Goal: Task Accomplishment & Management: Use online tool/utility

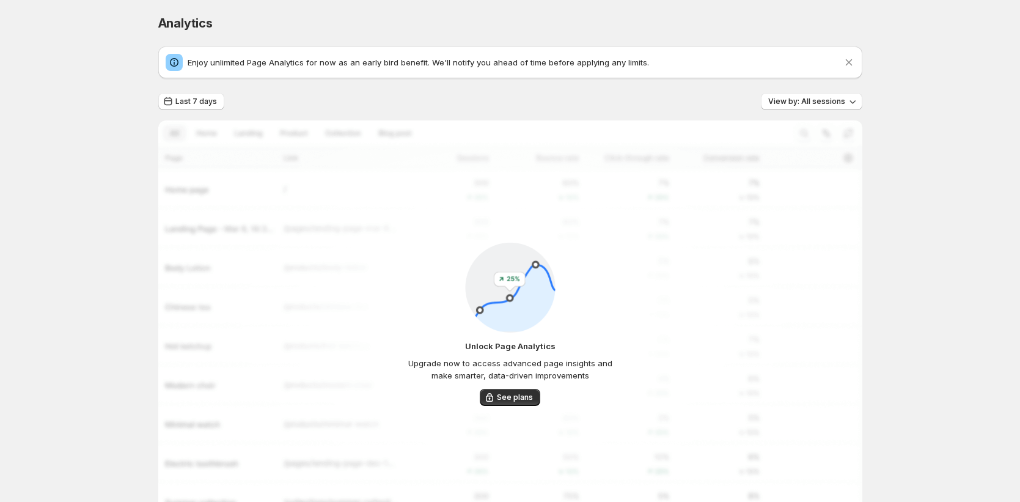
click at [12, 303] on div "Analytics. This page is ready Analytics Enjoy unlimited Page Analytics for now …" at bounding box center [510, 296] width 1020 height 593
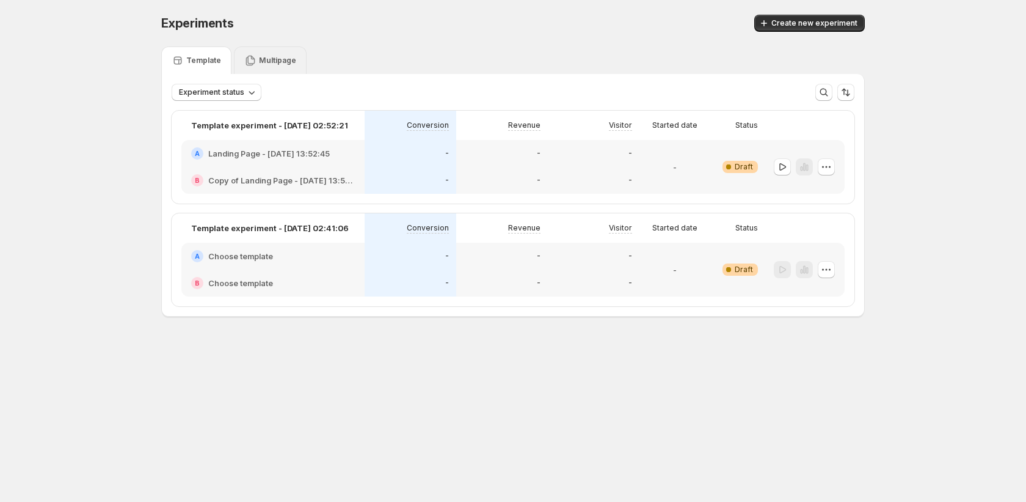
click at [270, 59] on p "Multipage" at bounding box center [277, 61] width 37 height 10
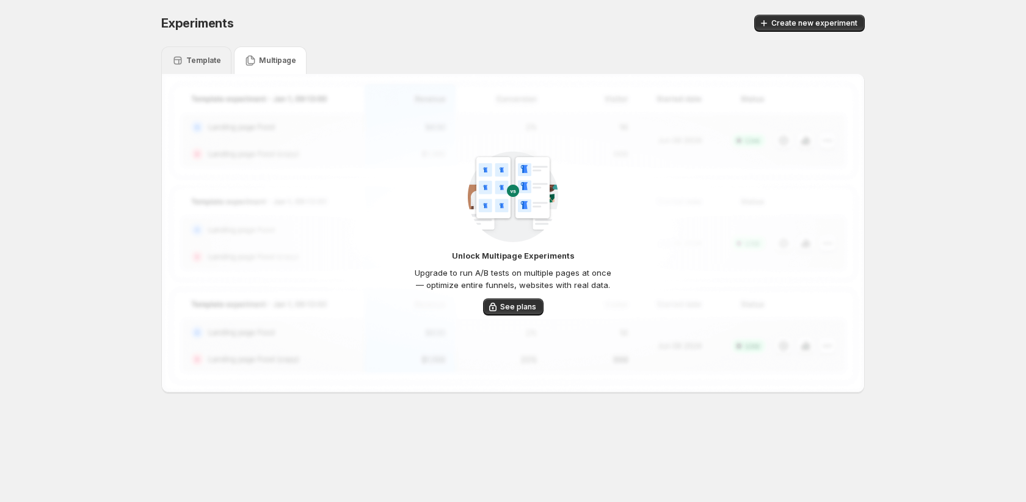
click at [209, 61] on p "Template" at bounding box center [203, 61] width 35 height 10
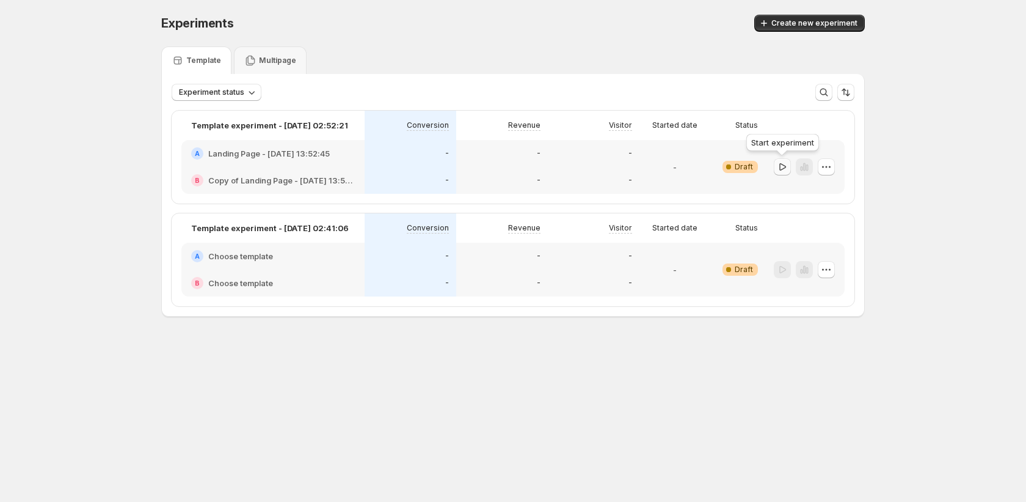
click at [779, 160] on button "button" at bounding box center [782, 166] width 17 height 17
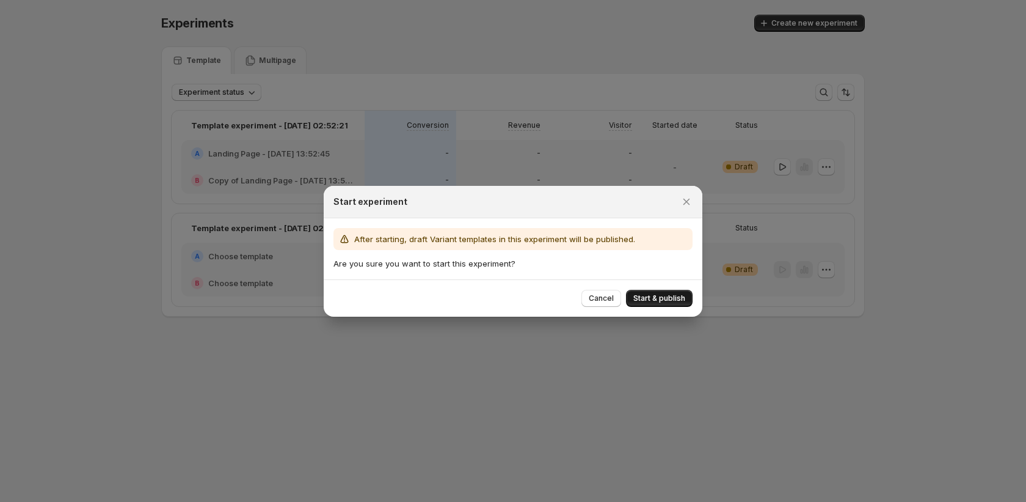
click at [652, 295] on span "Start & publish" at bounding box center [659, 298] width 52 height 10
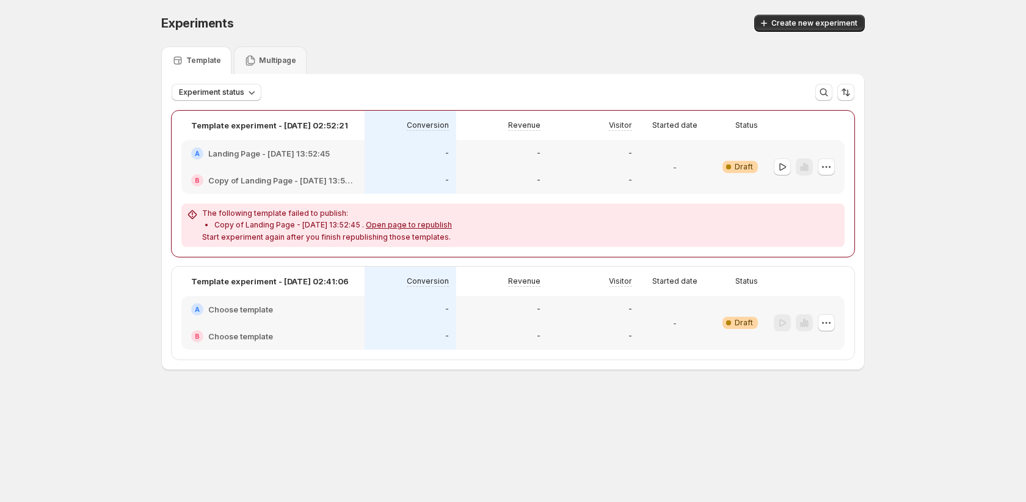
click at [513, 174] on div "-" at bounding box center [502, 180] width 77 height 12
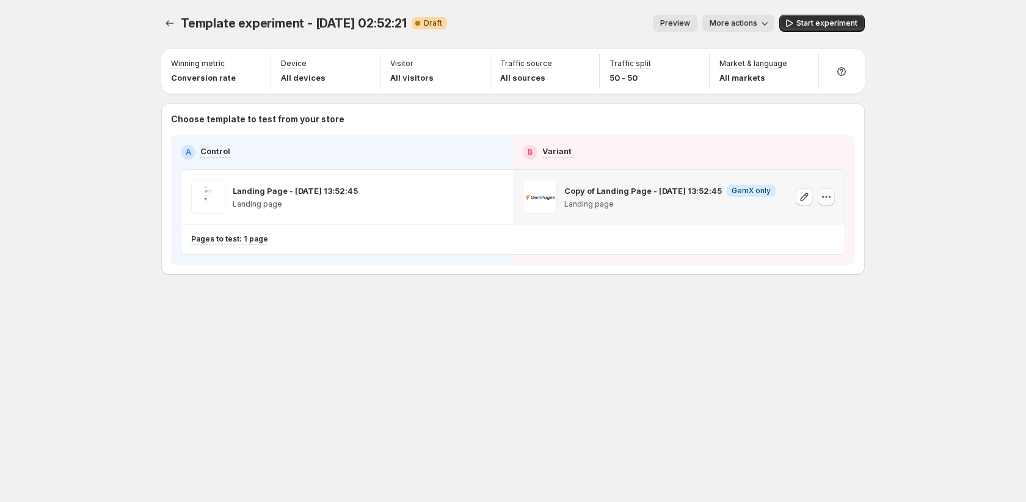
click at [822, 194] on icon "button" at bounding box center [826, 197] width 12 height 12
click at [813, 224] on span "Change template" at bounding box center [828, 223] width 66 height 10
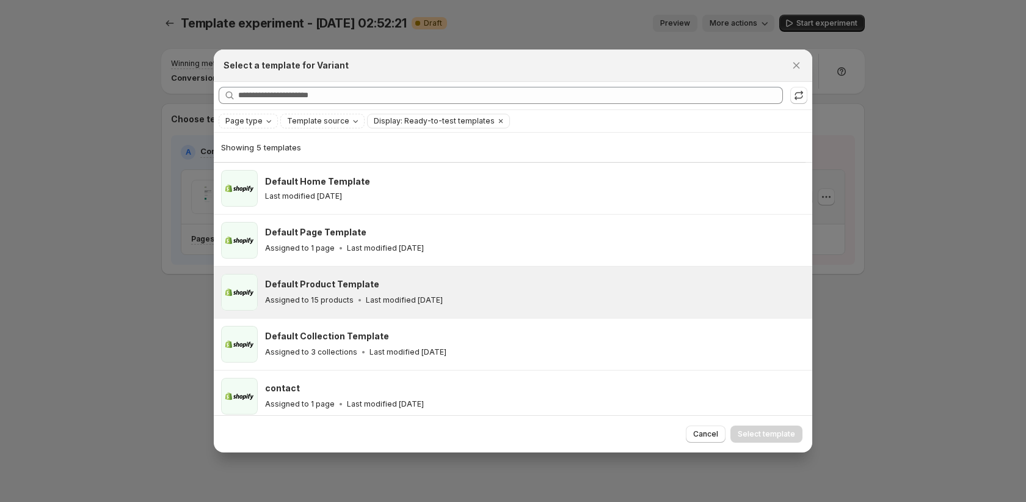
scroll to position [7, 0]
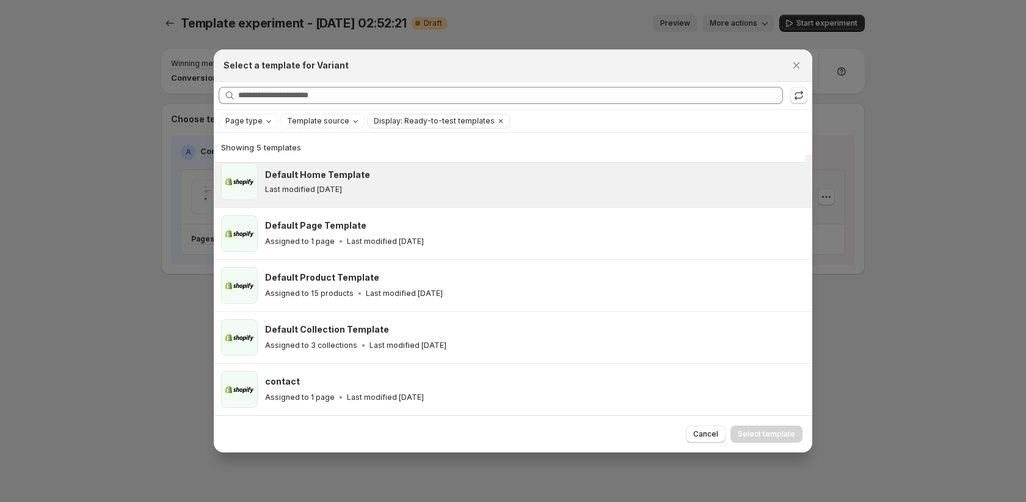
click at [630, 191] on div "Last modified [DATE]" at bounding box center [533, 189] width 536 height 10
click at [768, 432] on span "Select template" at bounding box center [766, 434] width 57 height 10
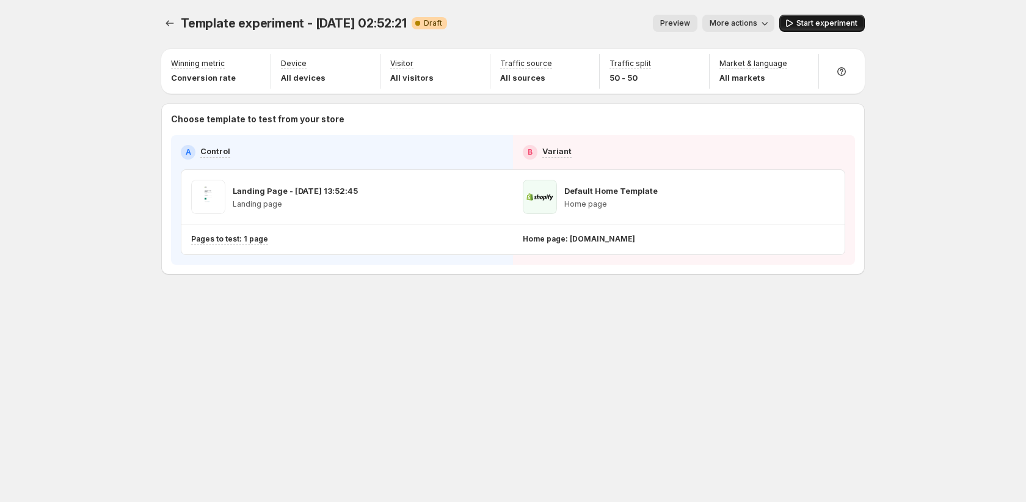
click at [804, 22] on span "Start experiment" at bounding box center [827, 23] width 61 height 10
click at [167, 29] on icon "Experiments" at bounding box center [170, 23] width 12 height 12
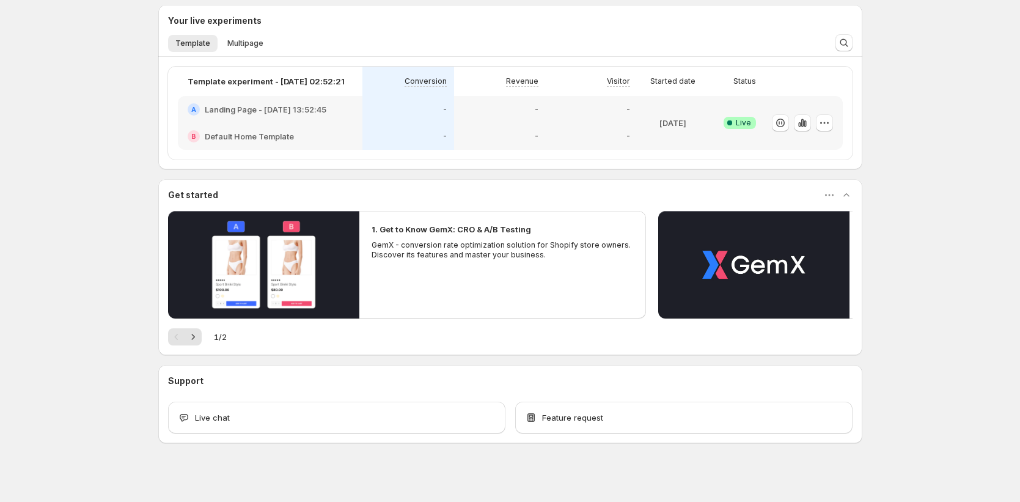
scroll to position [365, 0]
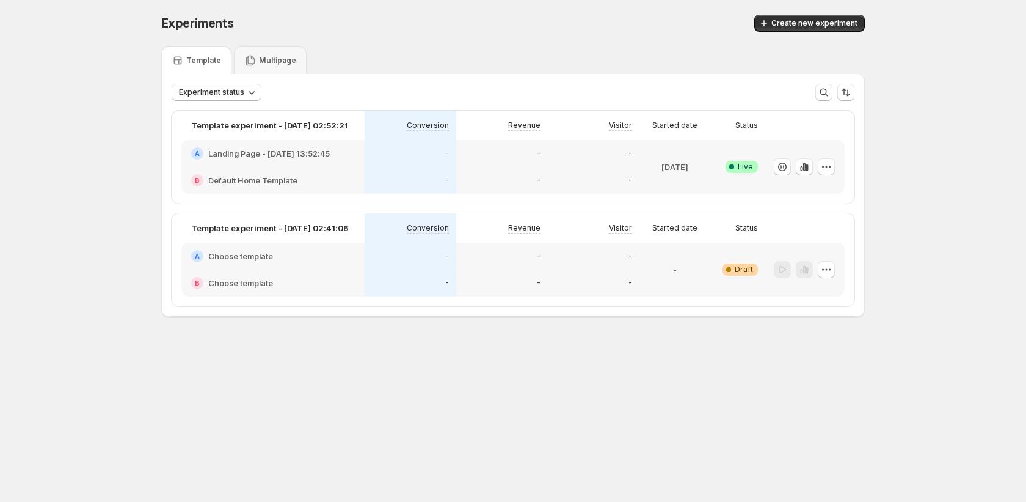
click at [410, 275] on div "-" at bounding box center [411, 282] width 92 height 27
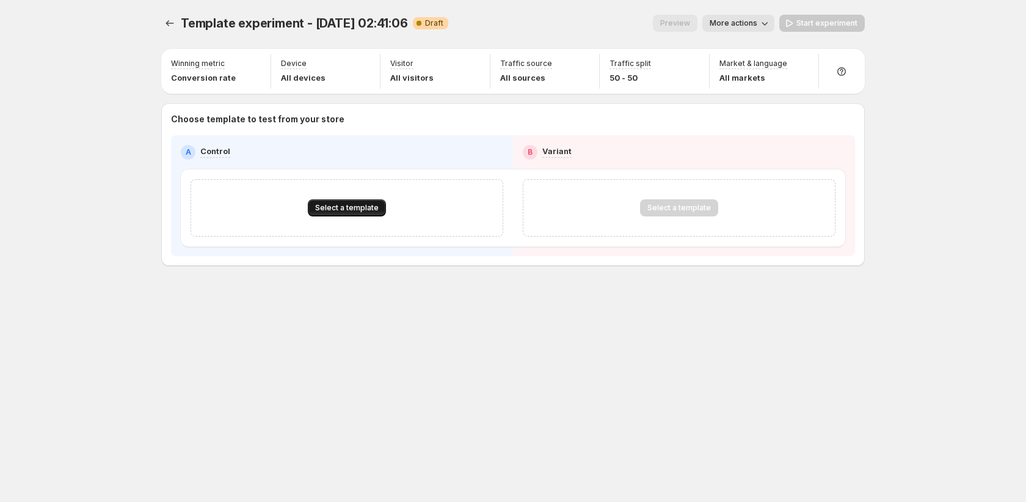
click at [363, 206] on span "Select a template" at bounding box center [347, 208] width 64 height 10
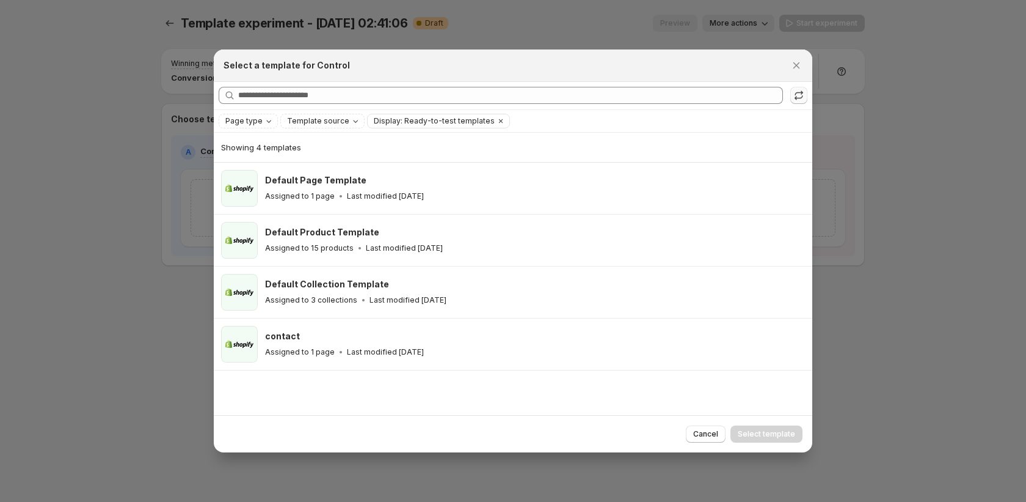
click at [799, 95] on icon ":r2t:" at bounding box center [799, 95] width 12 height 12
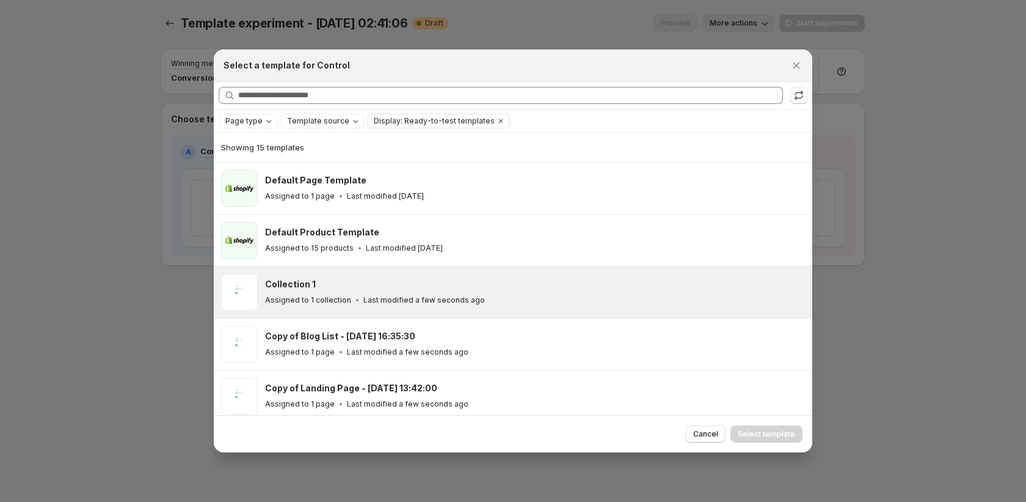
click at [514, 302] on div "Assigned to 1 collection Last modified a few seconds ago" at bounding box center [533, 300] width 536 height 12
click at [761, 436] on span "Select template" at bounding box center [766, 434] width 57 height 10
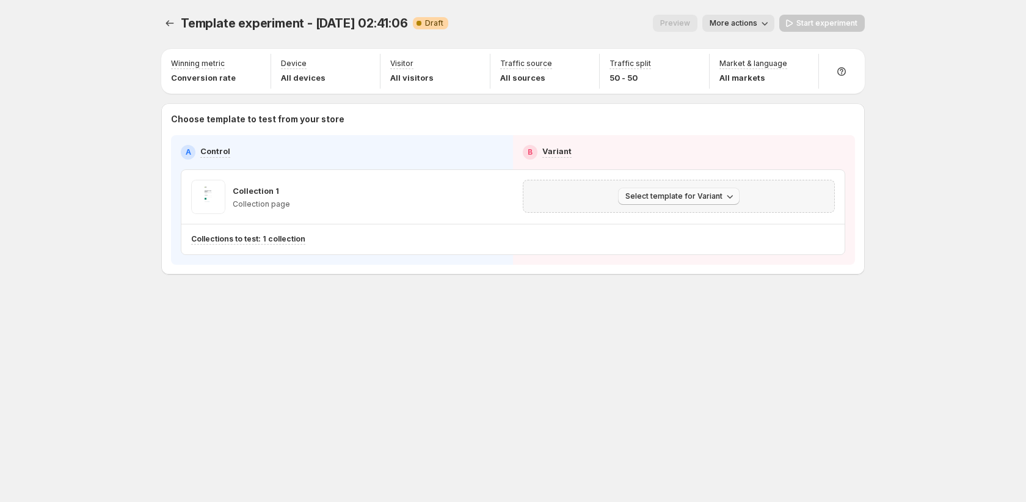
click at [701, 197] on span "Select template for Variant" at bounding box center [674, 196] width 97 height 10
click at [688, 239] on span "Create Variant based on Control" at bounding box center [681, 243] width 125 height 10
click at [173, 27] on icon "Experiments" at bounding box center [170, 23] width 12 height 12
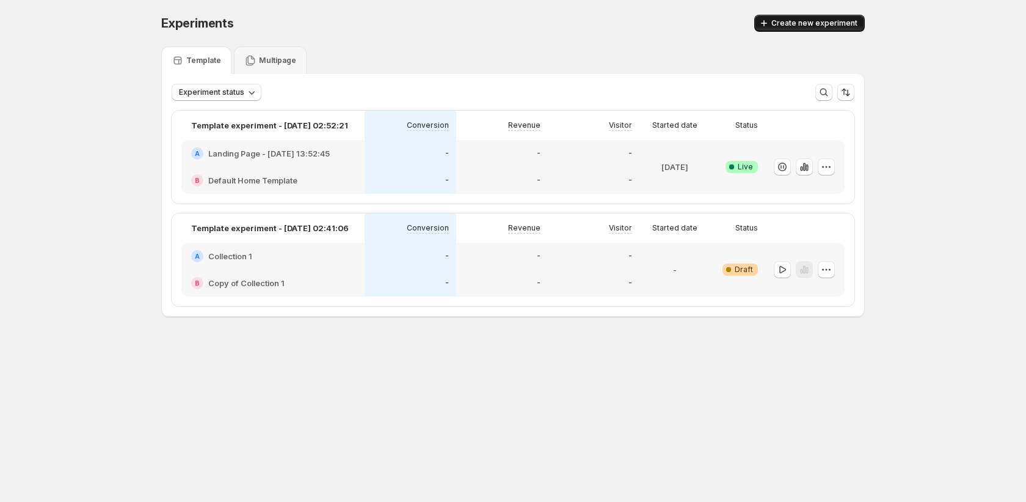
click at [806, 27] on span "Create new experiment" at bounding box center [814, 23] width 86 height 10
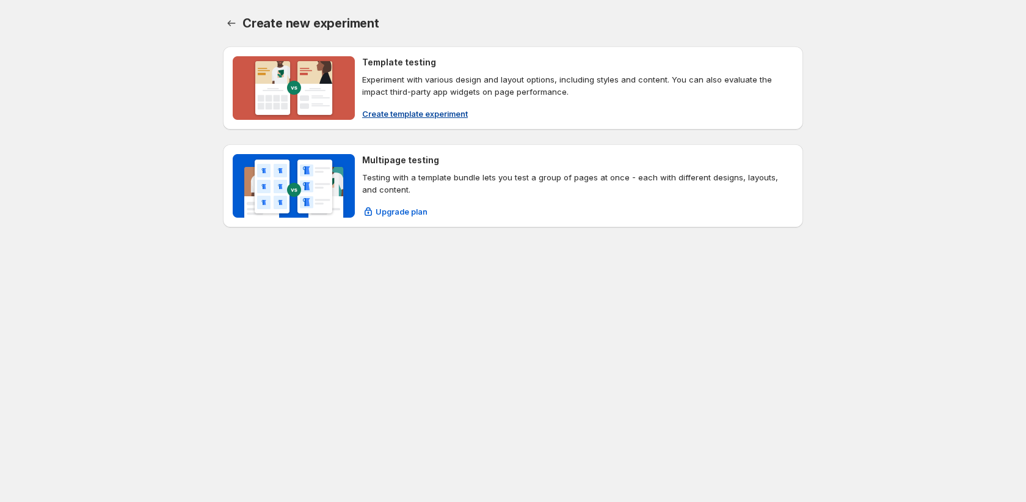
click at [451, 114] on span "Create template experiment" at bounding box center [415, 114] width 106 height 12
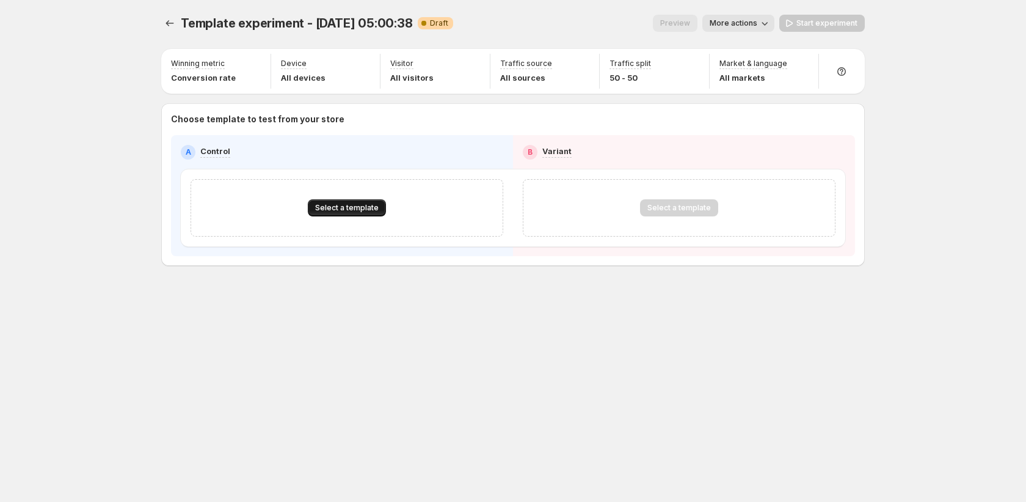
click at [365, 200] on button "Select a template" at bounding box center [347, 207] width 78 height 17
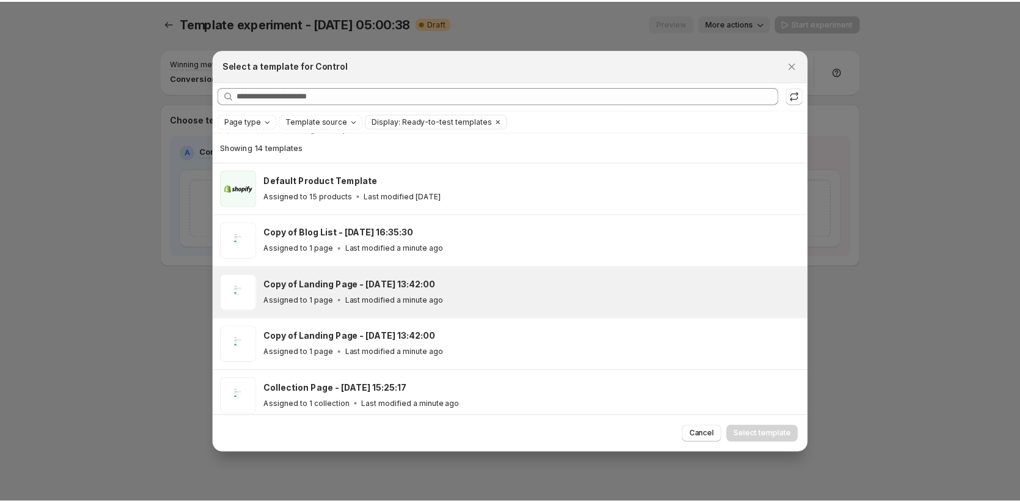
scroll to position [54, 0]
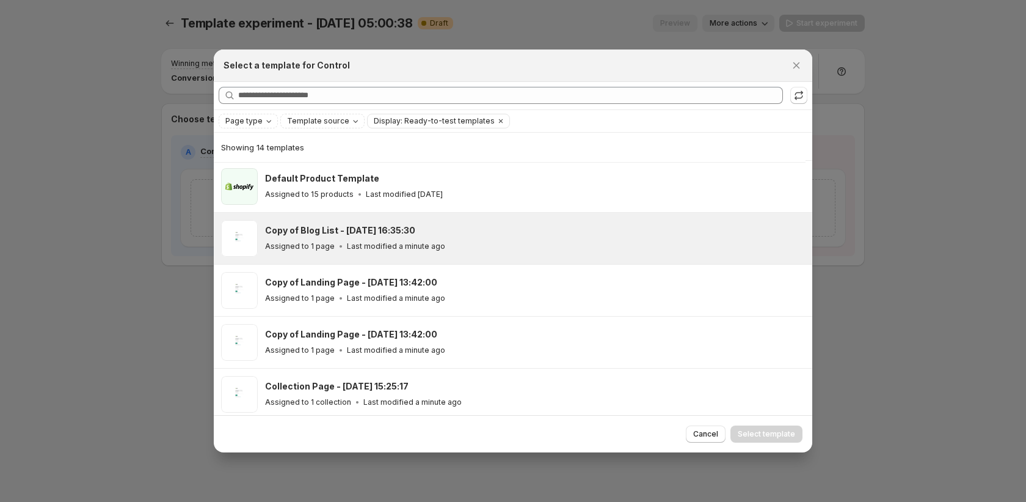
click at [420, 247] on p "Last modified a minute ago" at bounding box center [396, 246] width 98 height 10
click at [778, 436] on span "Select template" at bounding box center [766, 434] width 57 height 10
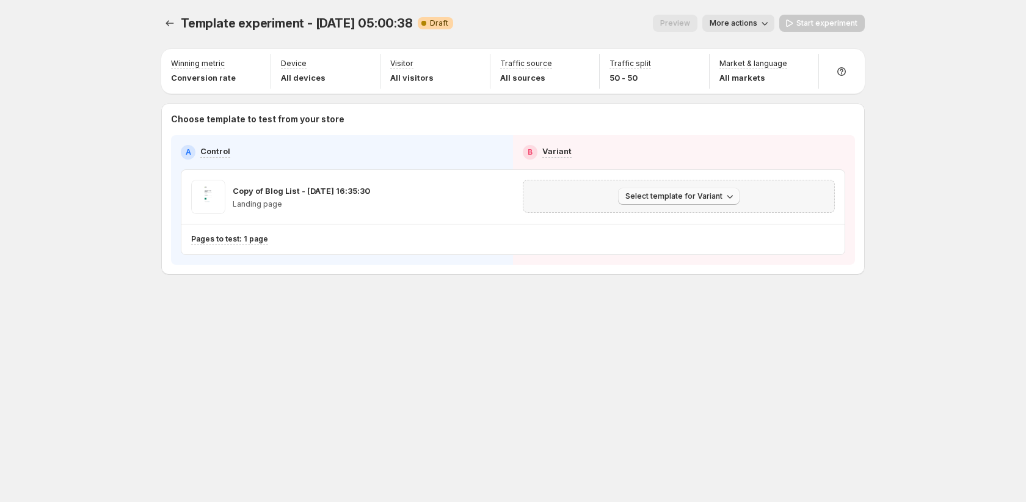
click at [673, 196] on span "Select template for Variant" at bounding box center [674, 196] width 97 height 10
click at [682, 238] on span "Create Variant based on Control" at bounding box center [681, 243] width 125 height 10
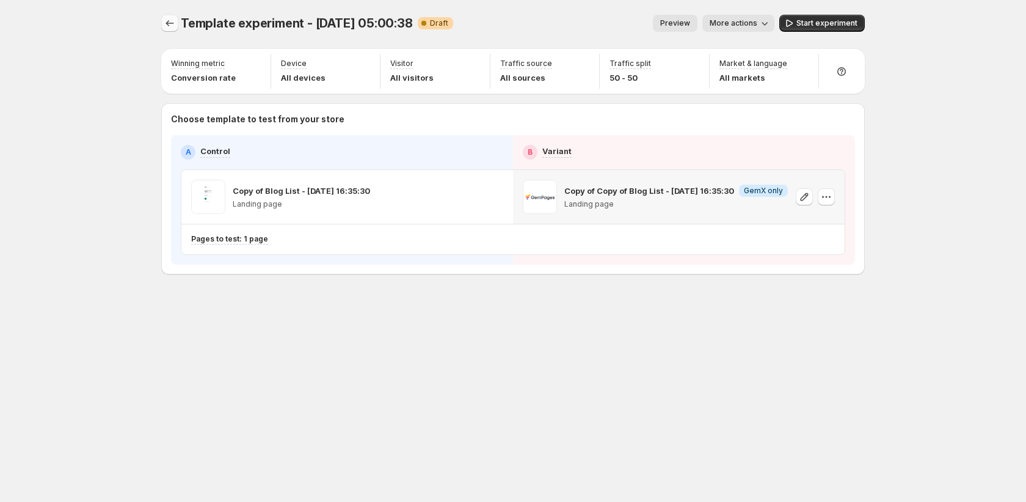
click at [162, 23] on button "Experiments" at bounding box center [169, 23] width 17 height 17
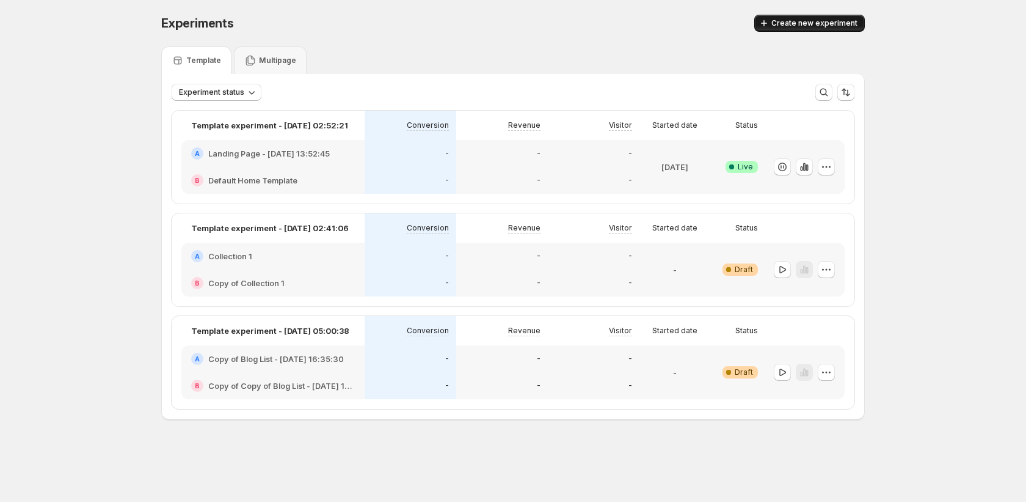
click at [799, 26] on span "Create new experiment" at bounding box center [814, 23] width 86 height 10
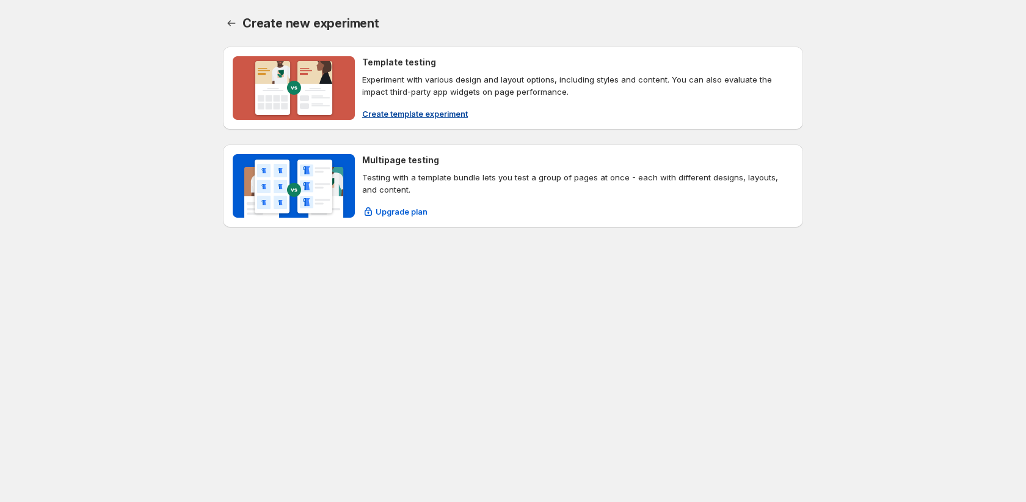
click at [399, 115] on span "Create template experiment" at bounding box center [415, 114] width 106 height 12
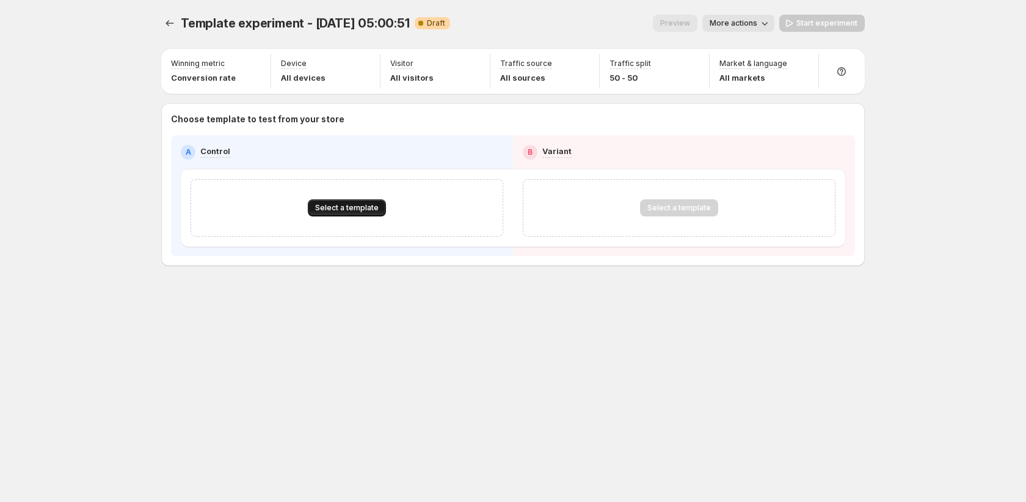
click at [365, 211] on span "Select a template" at bounding box center [347, 208] width 64 height 10
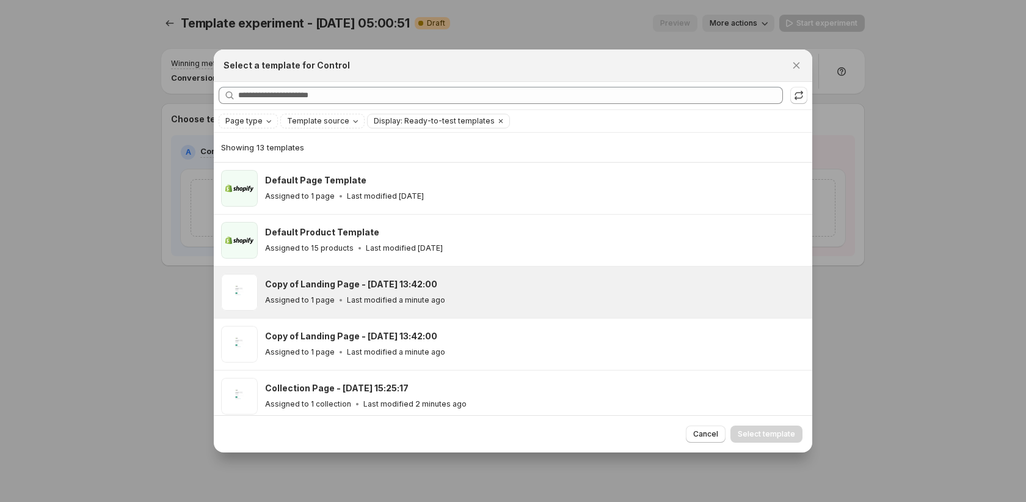
click at [348, 272] on div "Copy of Landing Page - [DATE] 13:42:00 Assigned to 1 page Last modified a minut…" at bounding box center [513, 291] width 599 height 51
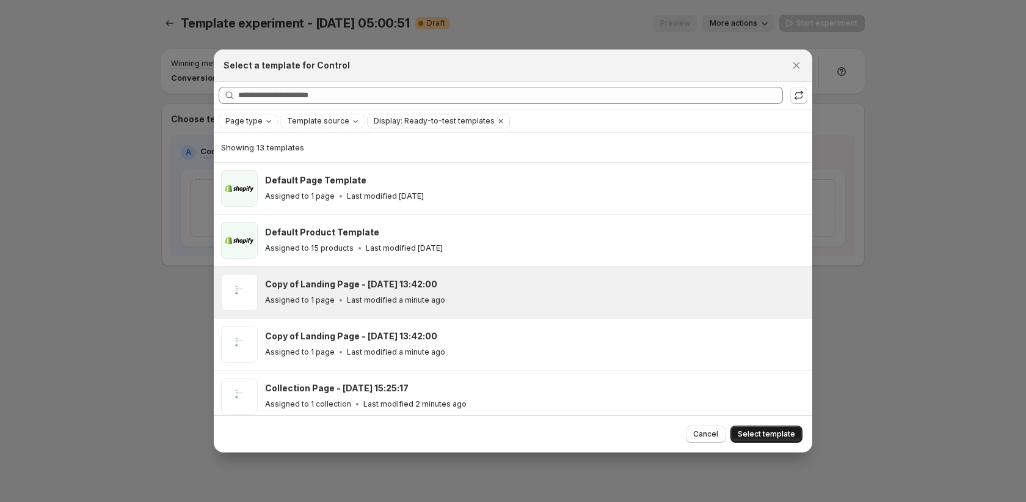
click at [772, 430] on span "Select template" at bounding box center [766, 434] width 57 height 10
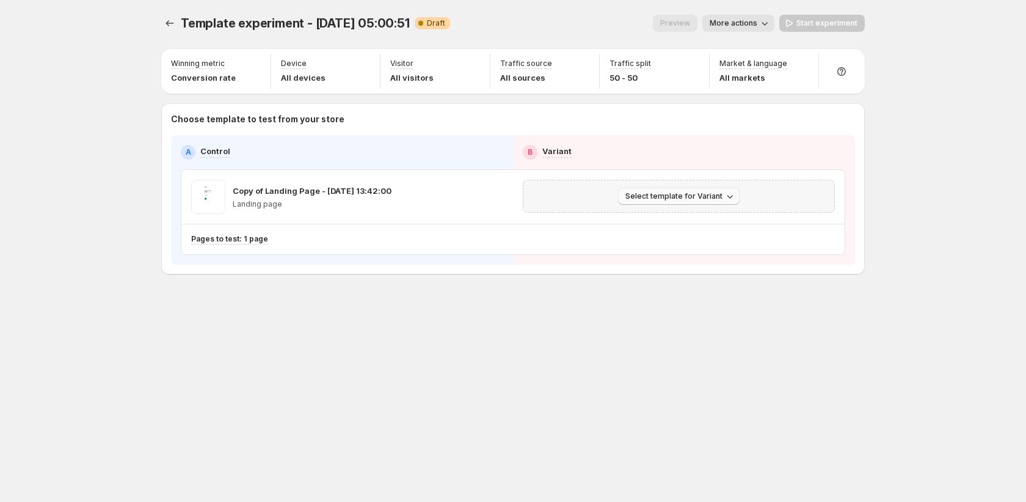
click at [682, 197] on span "Select template for Variant" at bounding box center [674, 196] width 97 height 10
click at [676, 241] on span "Create Variant based on Control" at bounding box center [681, 243] width 125 height 10
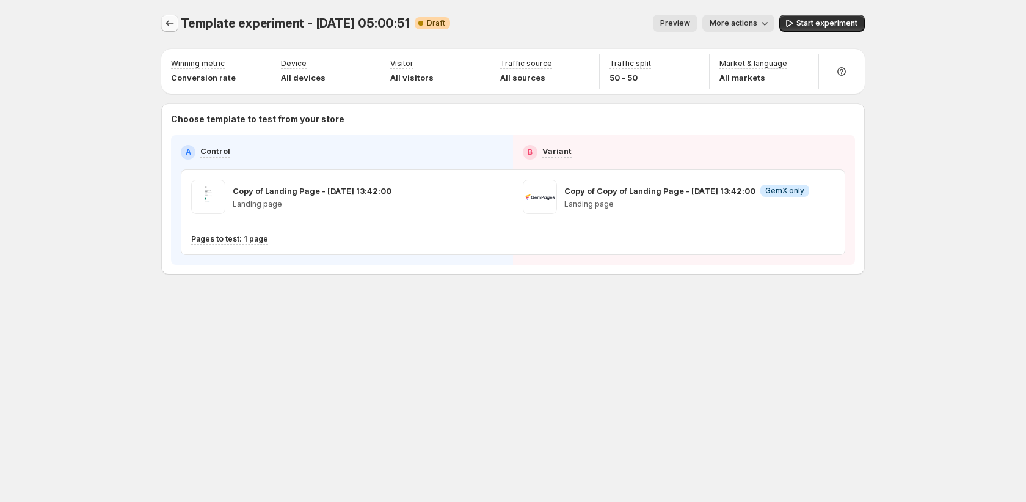
click at [167, 22] on icon "Experiments" at bounding box center [170, 23] width 8 height 6
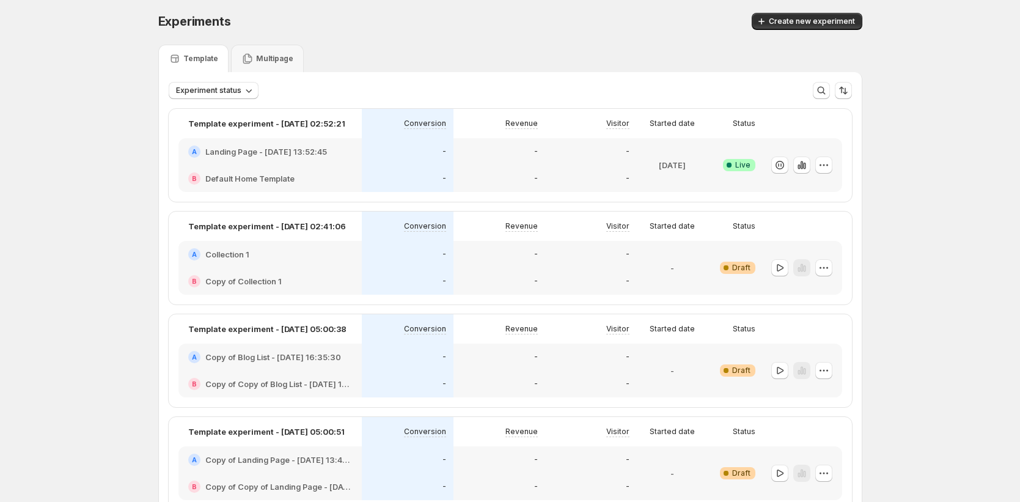
scroll to position [2, 0]
click at [767, 19] on icon "button" at bounding box center [761, 21] width 12 height 12
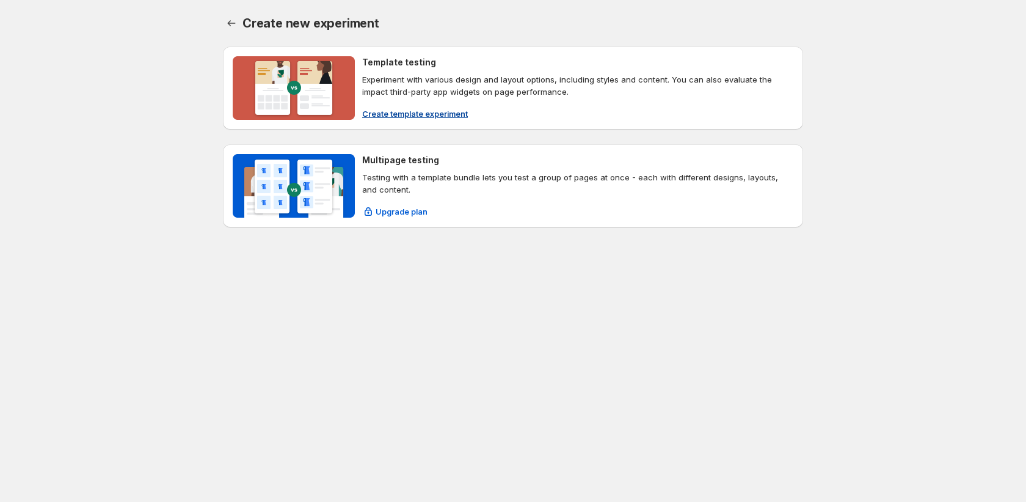
click at [412, 113] on span "Create template experiment" at bounding box center [415, 114] width 106 height 12
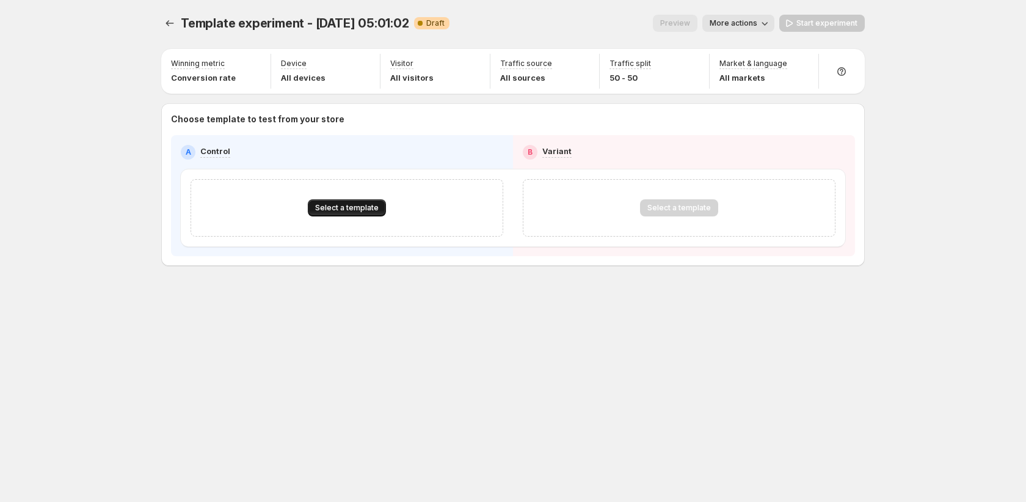
click at [329, 207] on span "Select a template" at bounding box center [347, 208] width 64 height 10
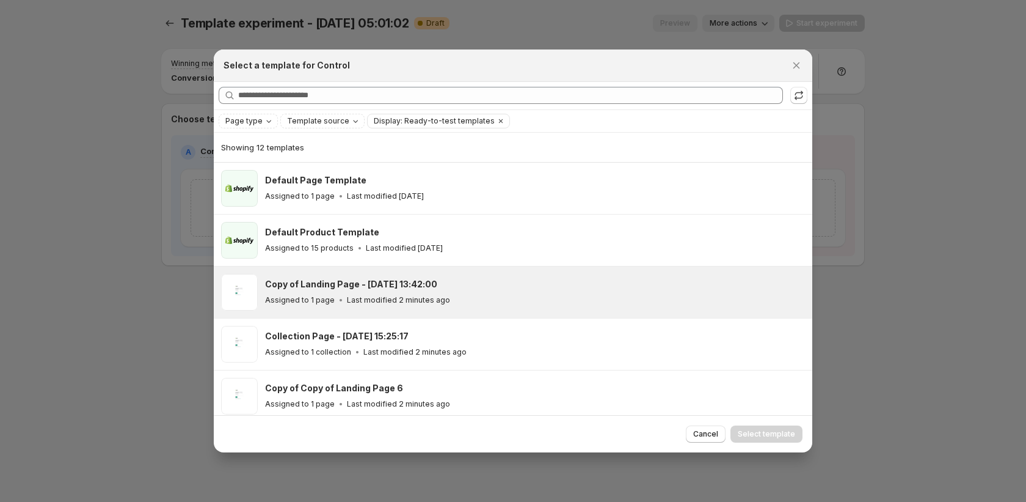
click at [338, 302] on icon ":ret:" at bounding box center [341, 300] width 12 height 12
click at [750, 429] on span "Select template" at bounding box center [766, 434] width 57 height 10
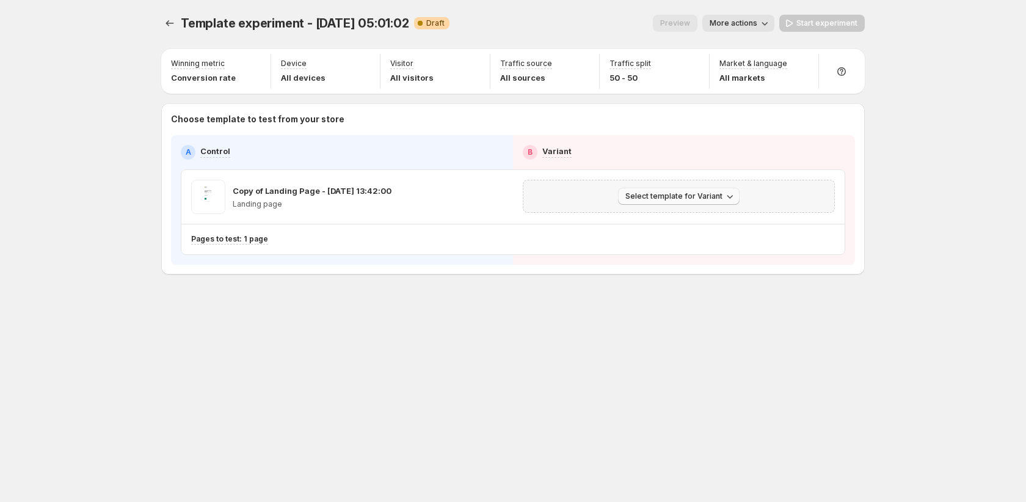
click at [724, 194] on icon "button" at bounding box center [730, 196] width 12 height 12
click at [707, 236] on span "Create Variant based on Control" at bounding box center [681, 242] width 125 height 12
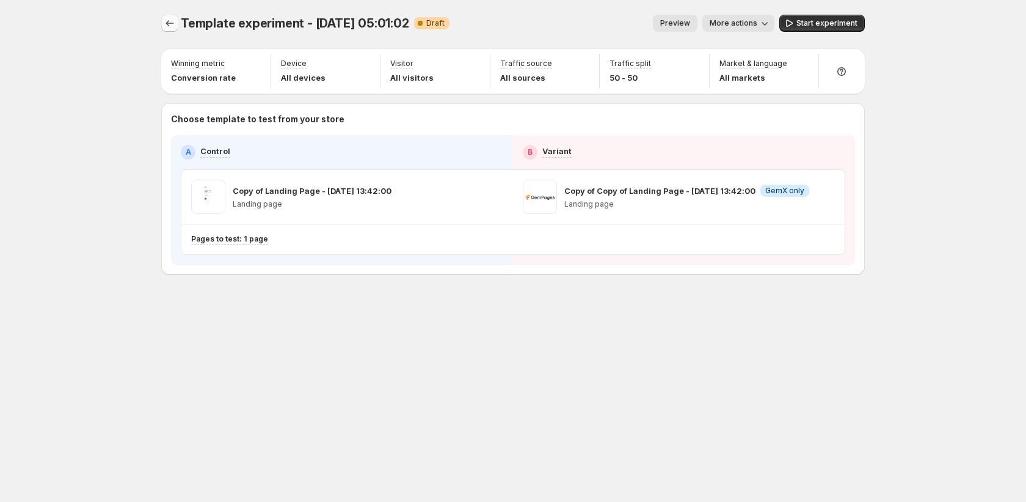
click at [175, 21] on icon "Experiments" at bounding box center [170, 23] width 12 height 12
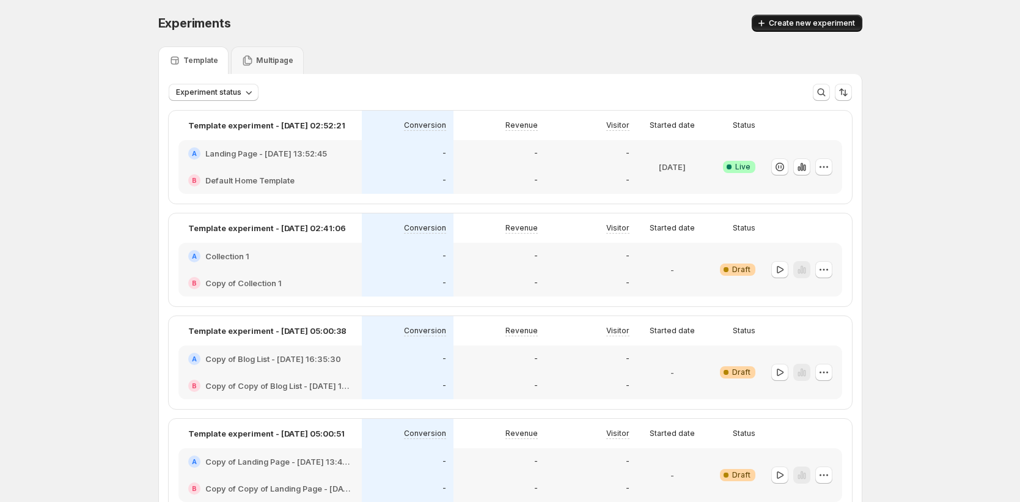
click at [784, 26] on span "Create new experiment" at bounding box center [811, 23] width 86 height 10
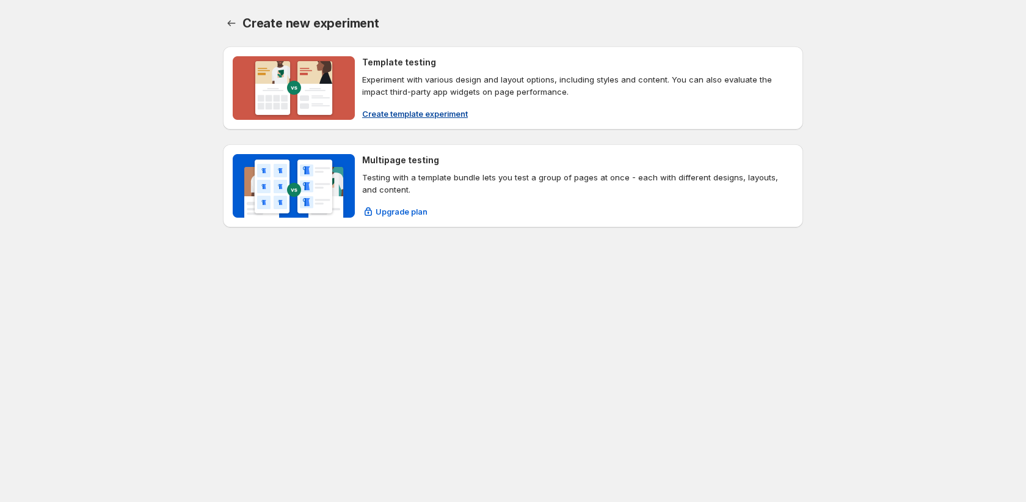
click at [440, 117] on span "Create template experiment" at bounding box center [415, 114] width 106 height 12
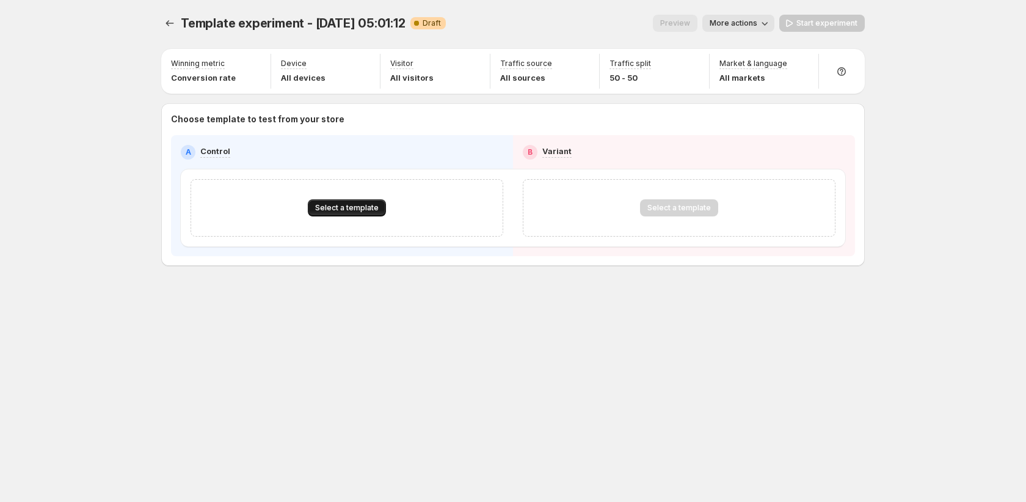
click at [362, 209] on span "Select a template" at bounding box center [347, 208] width 64 height 10
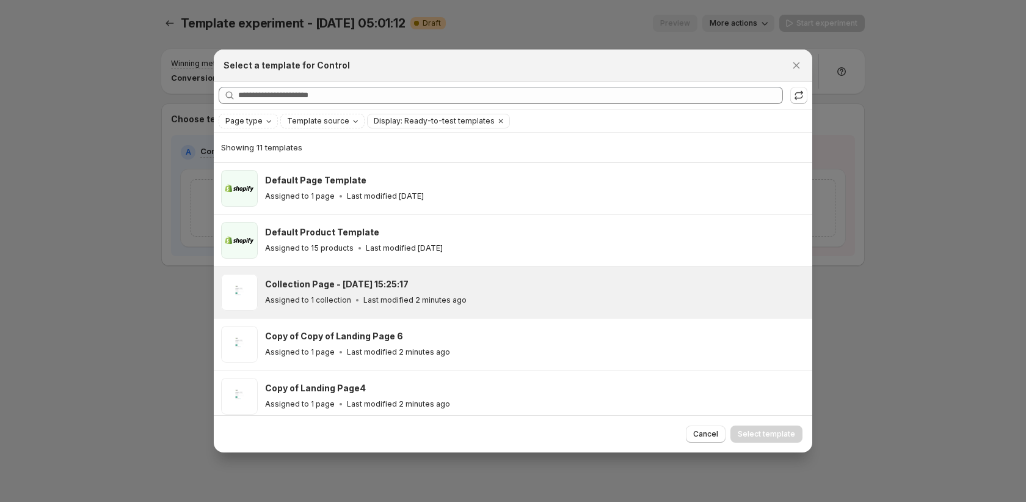
drag, startPoint x: 373, startPoint y: 292, endPoint x: 379, endPoint y: 294, distance: 7.1
click at [373, 292] on div "Collection Page - [DATE] 15:25:17 Assigned to 1 collection Last modified 2 minu…" at bounding box center [533, 292] width 536 height 28
click at [761, 430] on span "Select template" at bounding box center [766, 434] width 57 height 10
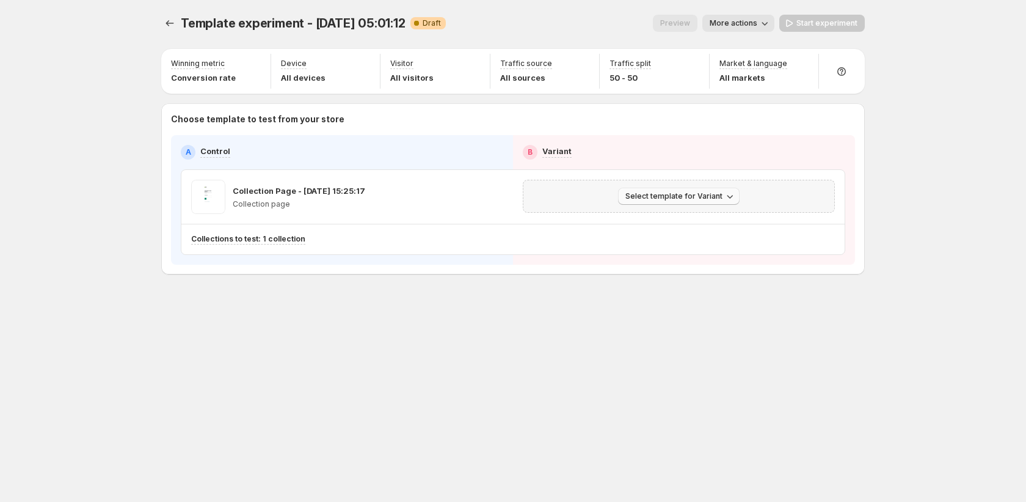
click at [721, 197] on button "Select template for Variant" at bounding box center [679, 196] width 122 height 17
click at [674, 239] on span "Create Variant based on Control" at bounding box center [681, 243] width 125 height 10
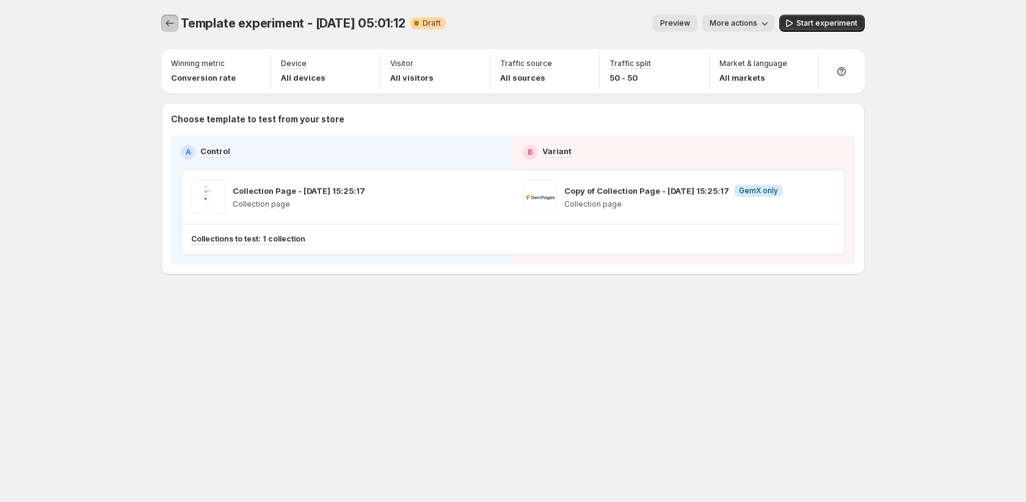
click at [171, 27] on icon "Experiments" at bounding box center [170, 23] width 12 height 12
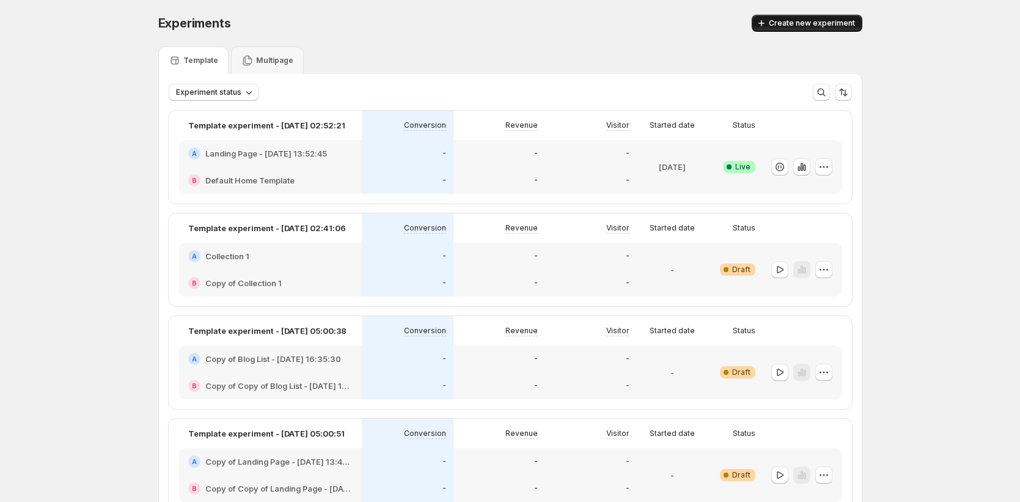
click at [804, 22] on span "Create new experiment" at bounding box center [811, 23] width 86 height 10
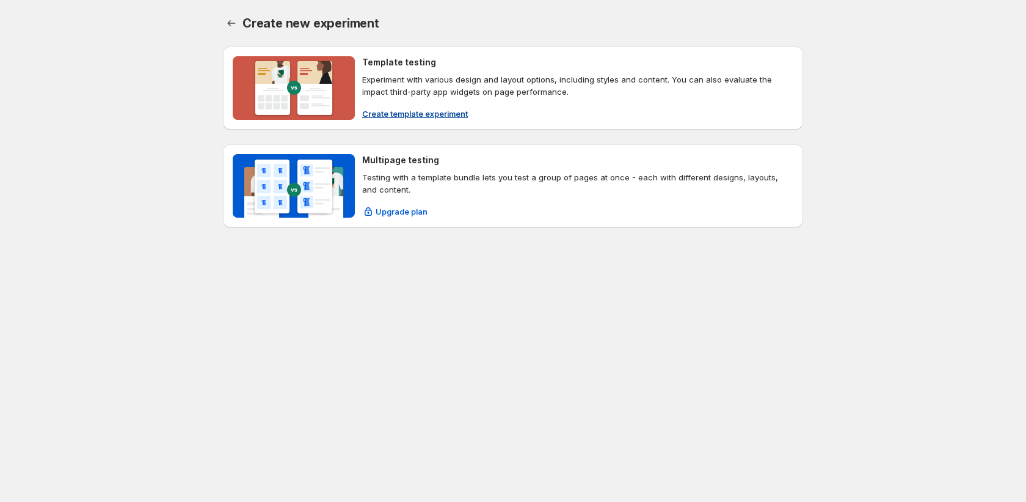
click at [392, 111] on span "Create template experiment" at bounding box center [415, 114] width 106 height 12
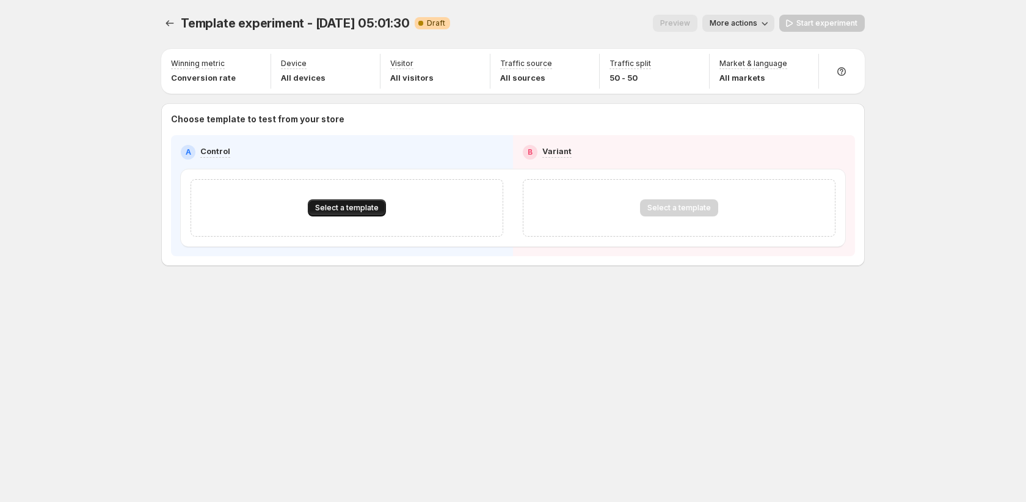
click at [365, 206] on span "Select a template" at bounding box center [347, 208] width 64 height 10
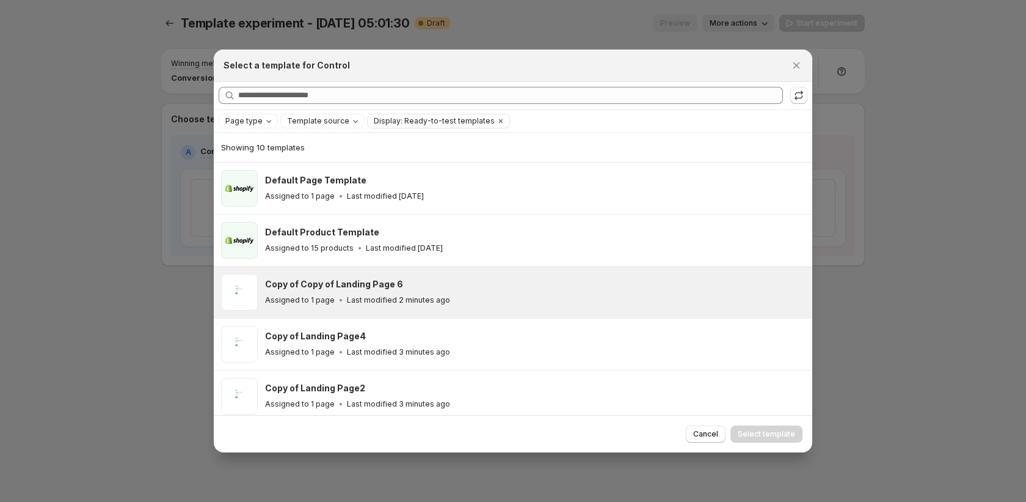
click at [337, 294] on icon ":rod:" at bounding box center [341, 300] width 12 height 12
click at [762, 432] on span "Select template" at bounding box center [766, 434] width 57 height 10
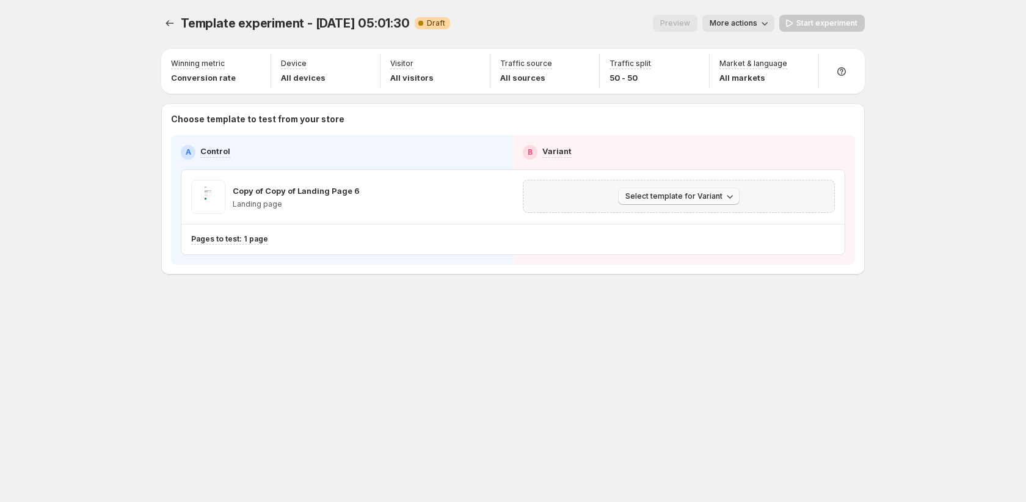
click at [709, 197] on span "Select template for Variant" at bounding box center [674, 196] width 97 height 10
click at [709, 241] on span "Create Variant based on Control" at bounding box center [681, 243] width 125 height 10
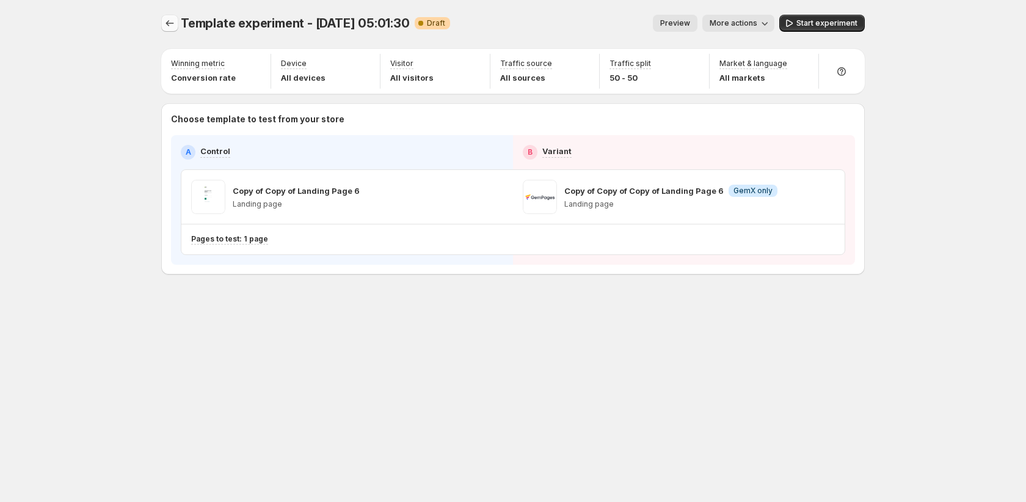
click at [169, 20] on icon "Experiments" at bounding box center [170, 23] width 12 height 12
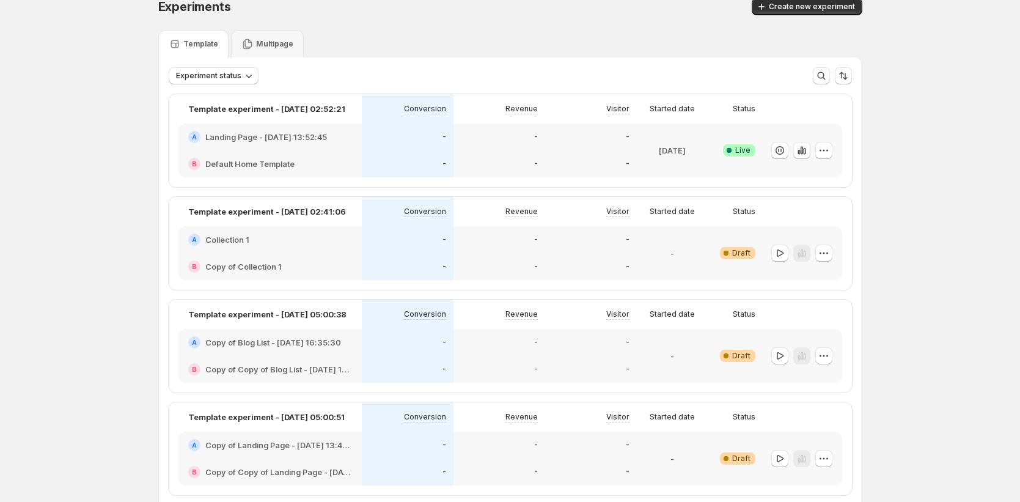
scroll to position [23, 0]
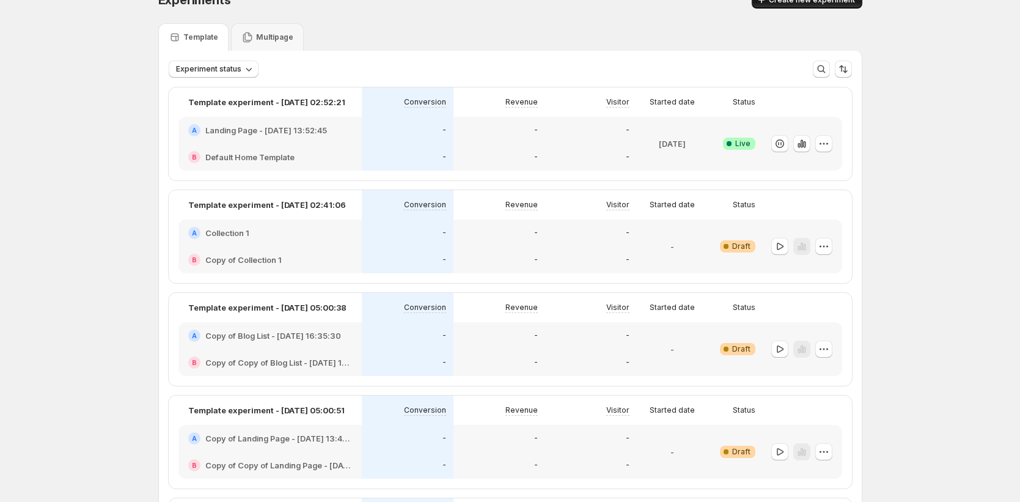
click at [804, 7] on div "Experiments. This page is ready Experiments Create new experiment" at bounding box center [510, 0] width 704 height 46
click at [804, 7] on button "Create new experiment" at bounding box center [806, -1] width 111 height 17
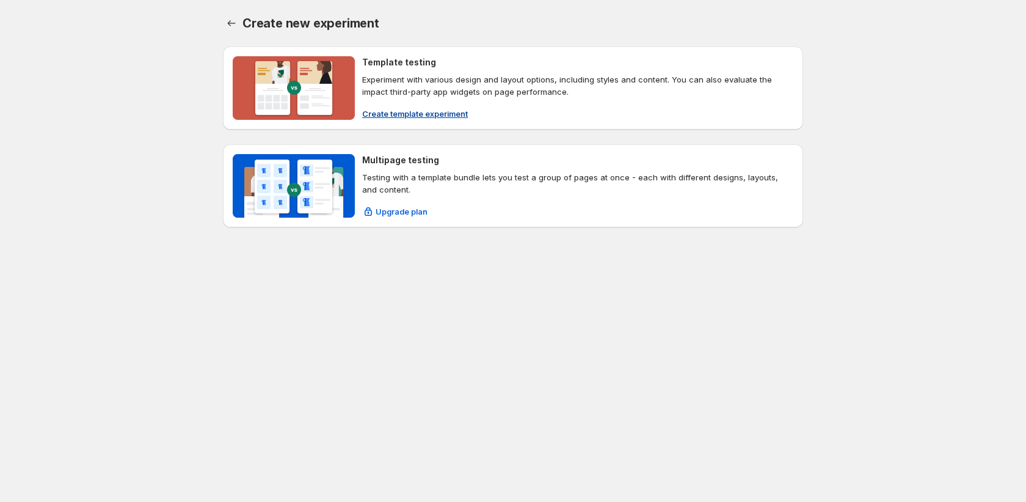
click at [408, 117] on span "Create template experiment" at bounding box center [415, 114] width 106 height 12
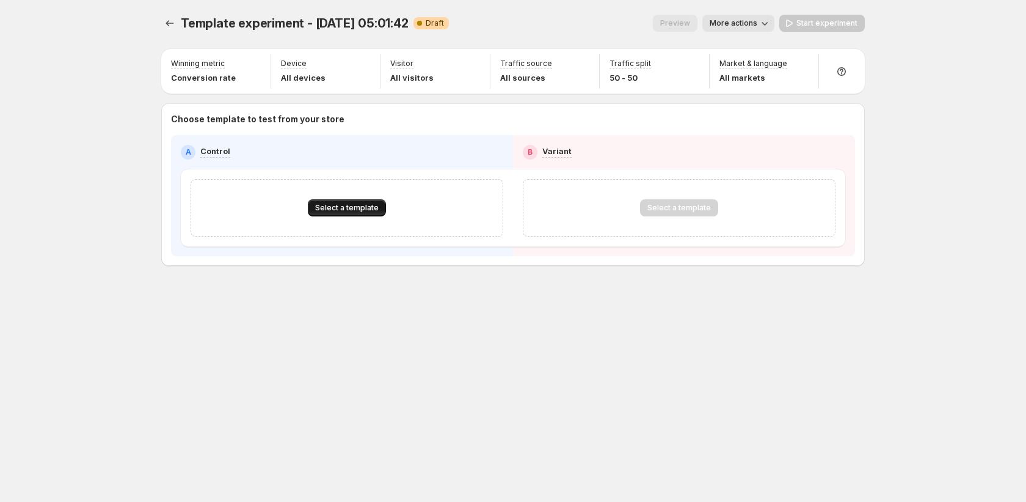
click at [344, 206] on span "Select a template" at bounding box center [347, 208] width 64 height 10
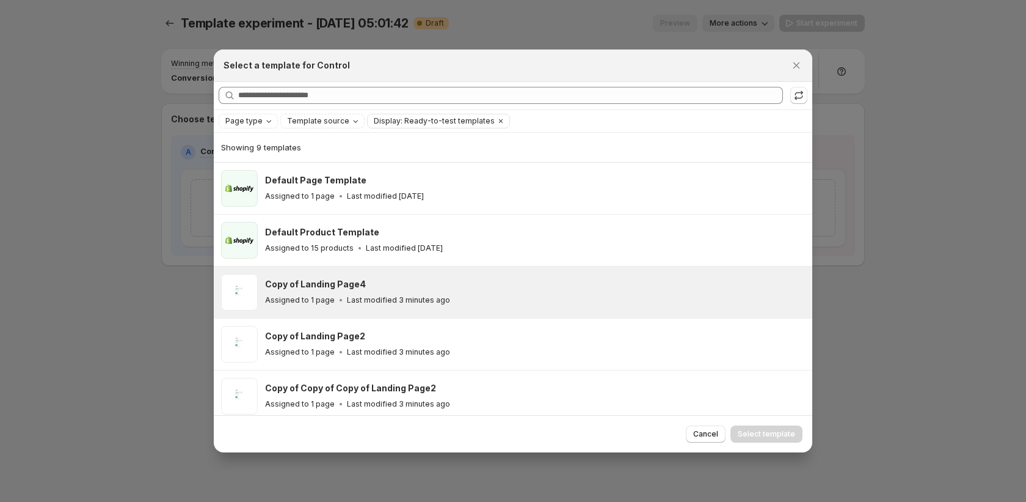
click at [358, 310] on div "Copy of Landing Page4 Assigned to 1 page Last modified 3 minutes ago" at bounding box center [535, 292] width 540 height 37
click at [782, 432] on span "Select template" at bounding box center [766, 434] width 57 height 10
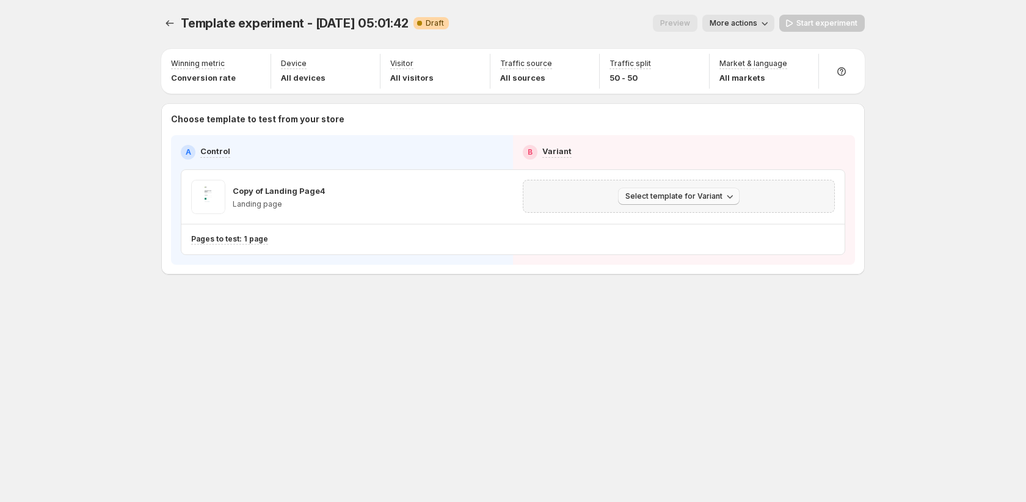
click at [632, 194] on span "Select template for Variant" at bounding box center [674, 196] width 97 height 10
click at [650, 241] on span "Create Variant based on Control" at bounding box center [681, 243] width 125 height 10
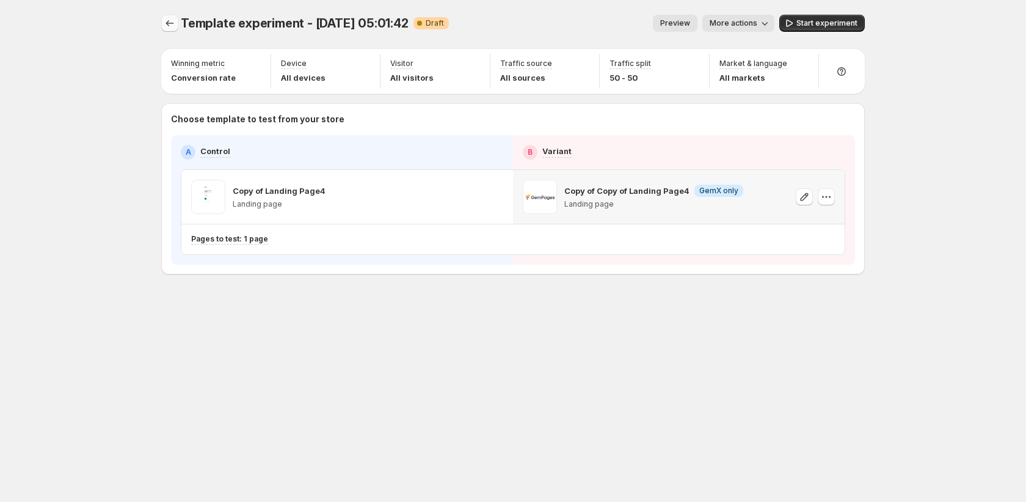
click at [162, 26] on button "Experiments" at bounding box center [169, 23] width 17 height 17
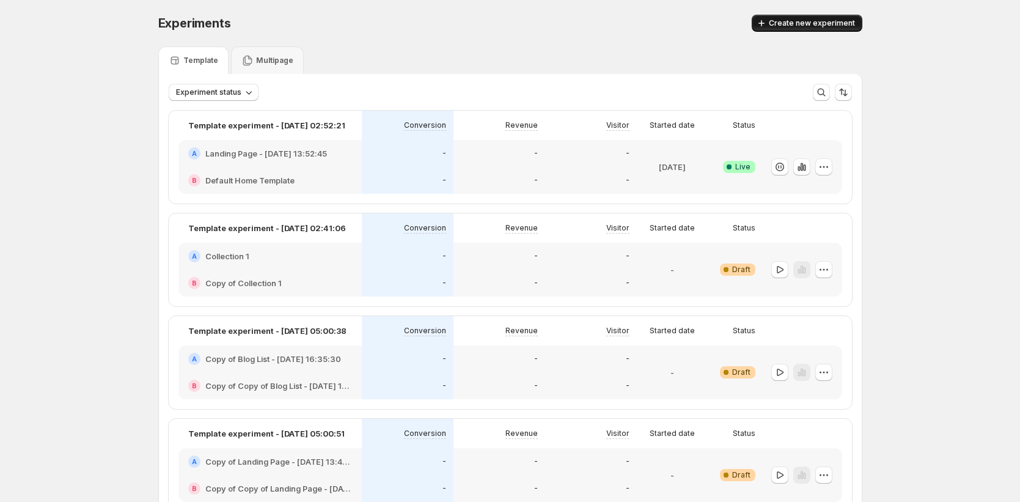
click at [783, 31] on button "Create new experiment" at bounding box center [806, 23] width 111 height 17
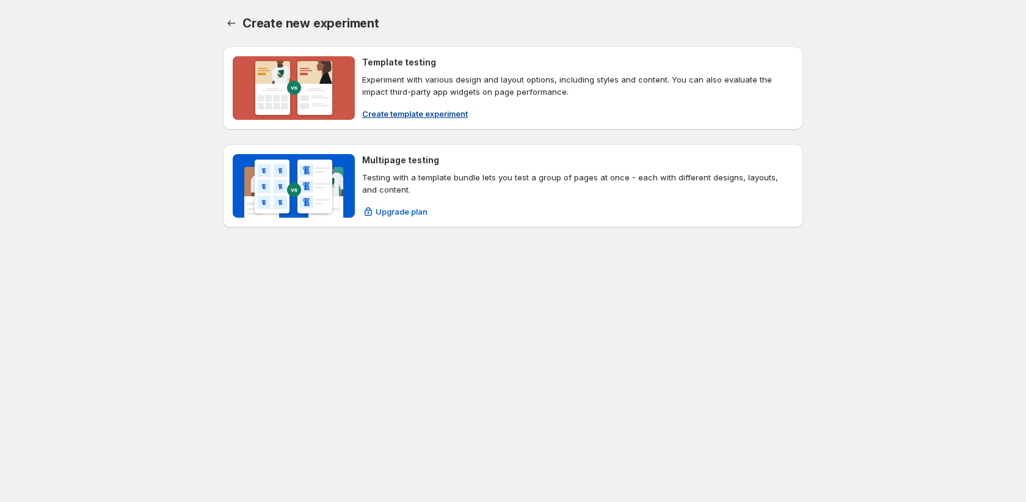
click at [411, 112] on span "Create template experiment" at bounding box center [415, 114] width 106 height 12
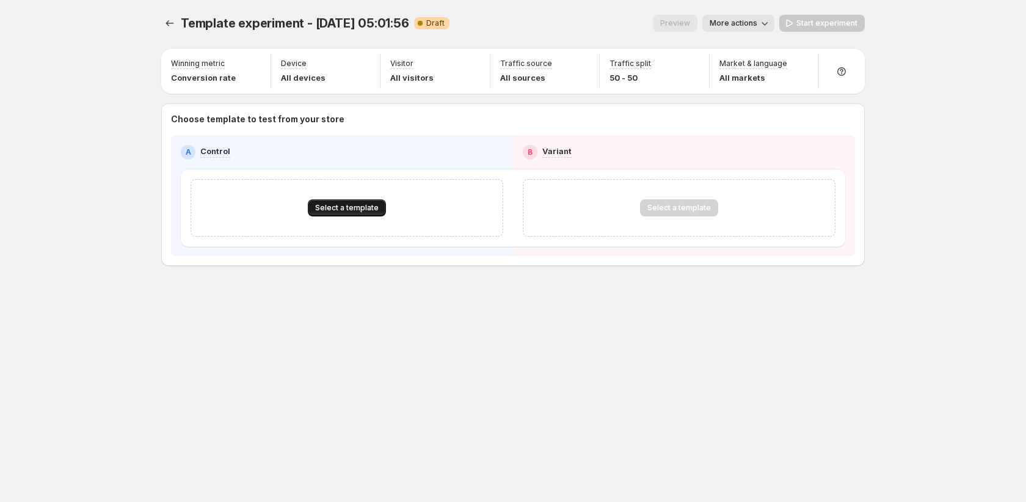
click at [311, 212] on button "Select a template" at bounding box center [347, 207] width 78 height 17
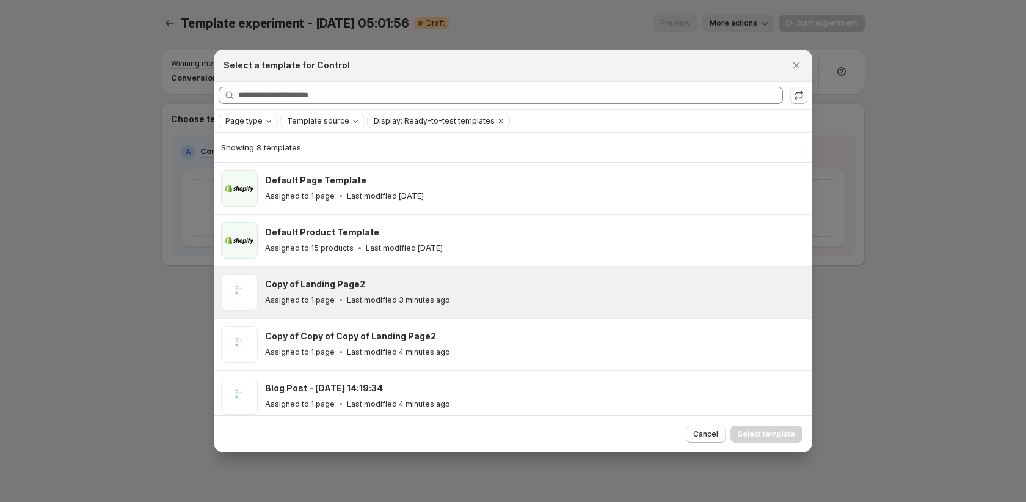
click at [396, 304] on p "Last modified 3 minutes ago" at bounding box center [398, 300] width 103 height 10
click at [756, 432] on span "Select template" at bounding box center [766, 434] width 57 height 10
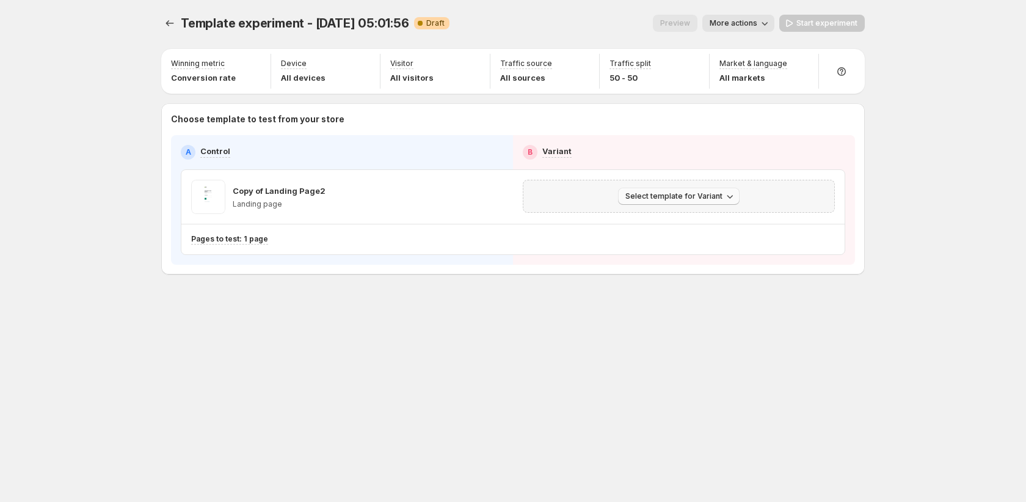
drag, startPoint x: 647, startPoint y: 189, endPoint x: 644, endPoint y: 196, distance: 7.7
click at [646, 189] on button "Select template for Variant" at bounding box center [679, 196] width 122 height 17
click at [644, 241] on span "Create Variant based on Control" at bounding box center [681, 243] width 125 height 10
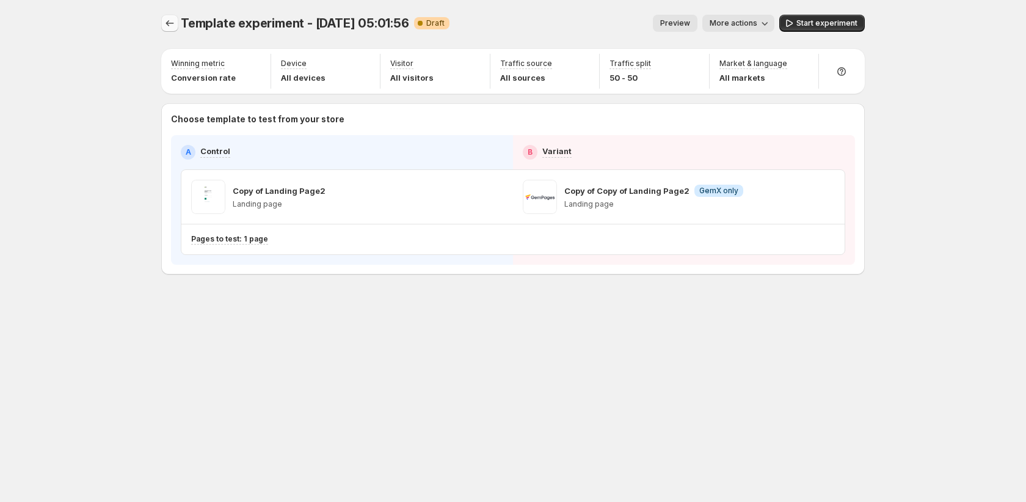
click at [172, 24] on icon "Experiments" at bounding box center [170, 23] width 8 height 6
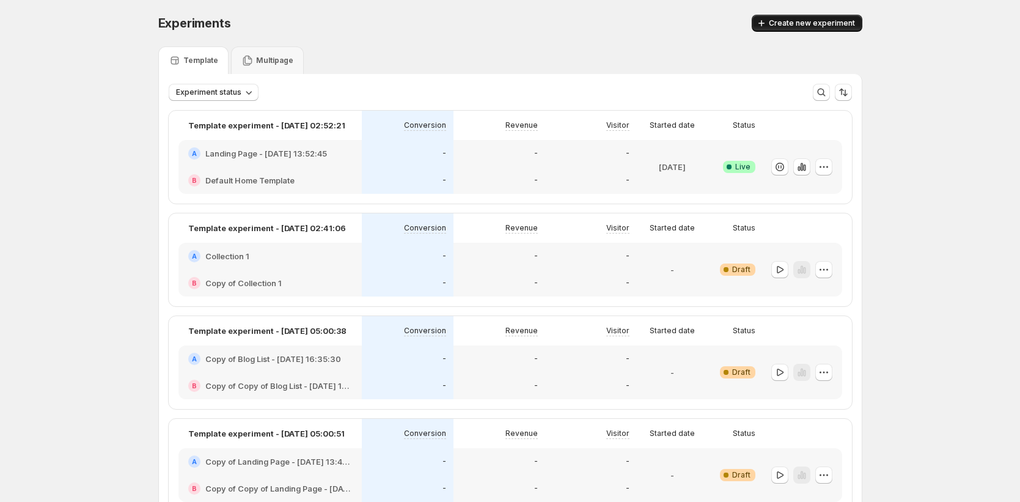
click at [806, 23] on span "Create new experiment" at bounding box center [811, 23] width 86 height 10
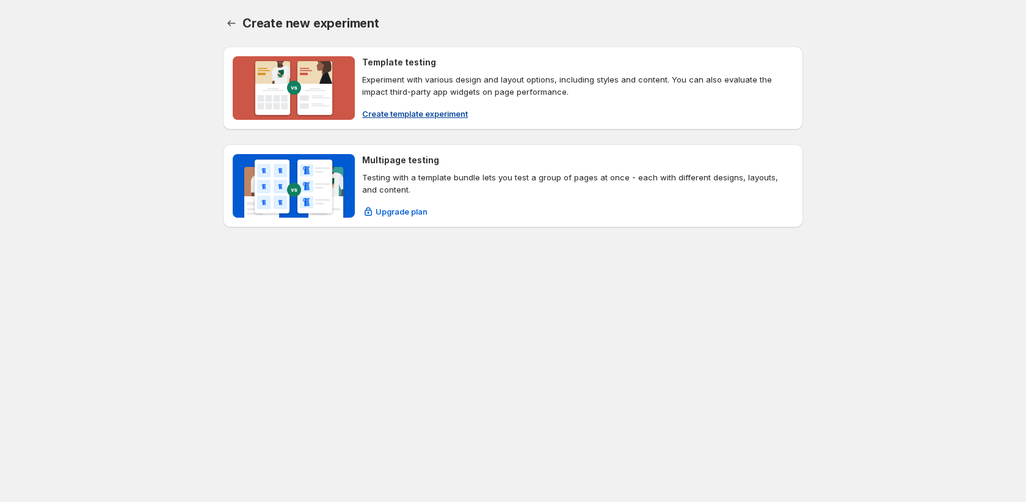
click at [462, 117] on span "Create template experiment" at bounding box center [415, 114] width 106 height 12
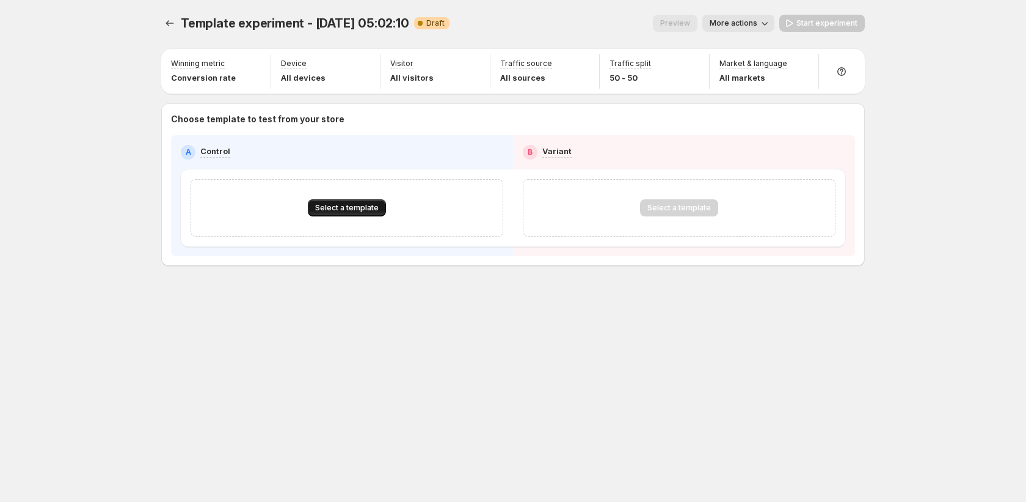
click at [351, 214] on button "Select a template" at bounding box center [347, 207] width 78 height 17
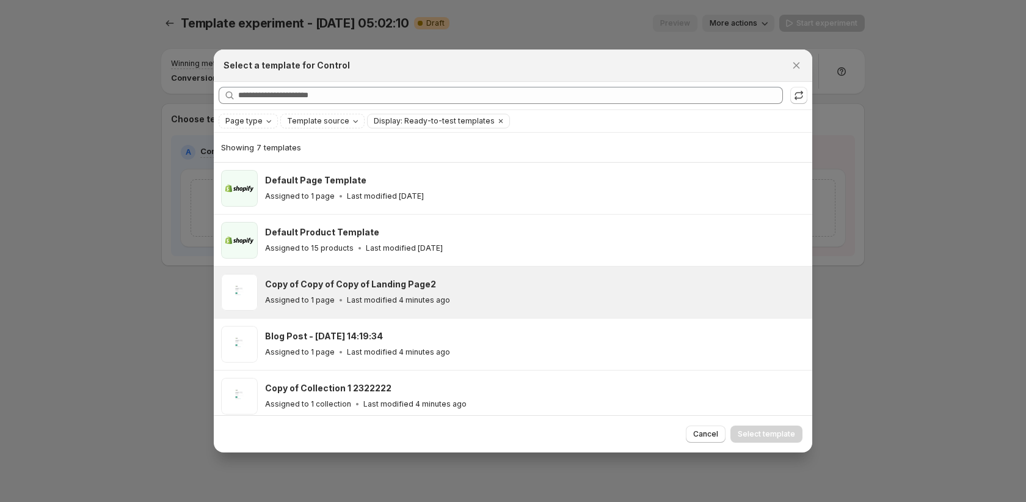
click at [364, 287] on h3 "Copy of Copy of Copy of Landing Page2" at bounding box center [350, 284] width 171 height 12
click at [748, 427] on button "Select template" at bounding box center [767, 433] width 72 height 17
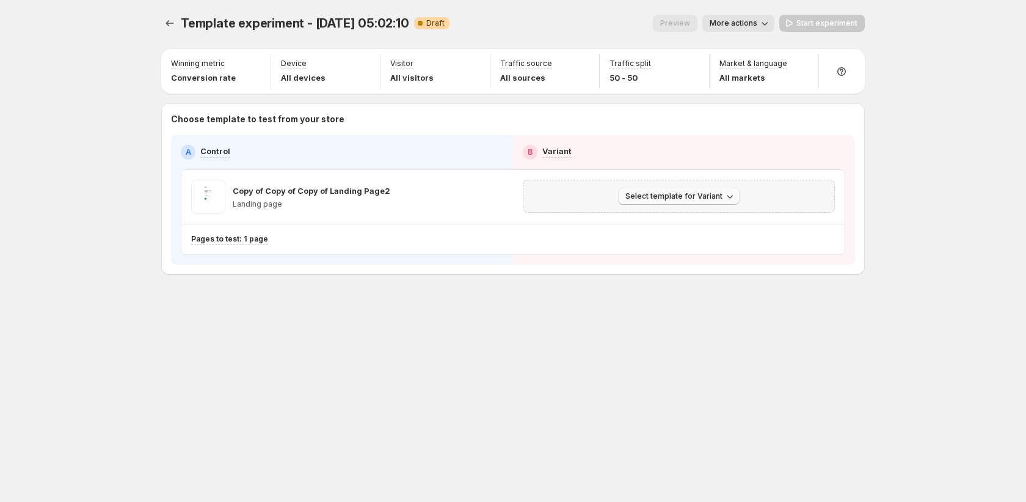
click at [676, 196] on span "Select template for Variant" at bounding box center [674, 196] width 97 height 10
click at [687, 246] on span "Create Variant based on Control" at bounding box center [681, 243] width 125 height 10
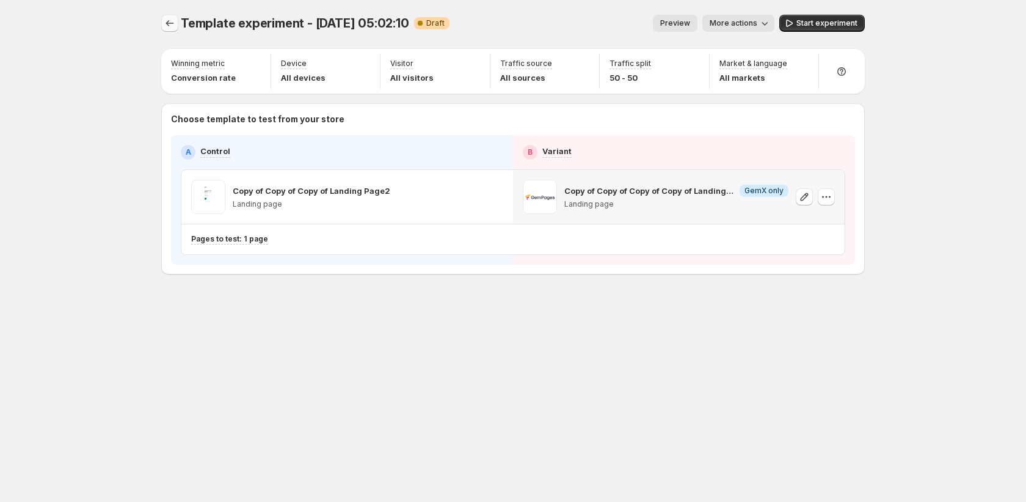
click at [175, 18] on icon "Experiments" at bounding box center [170, 23] width 12 height 12
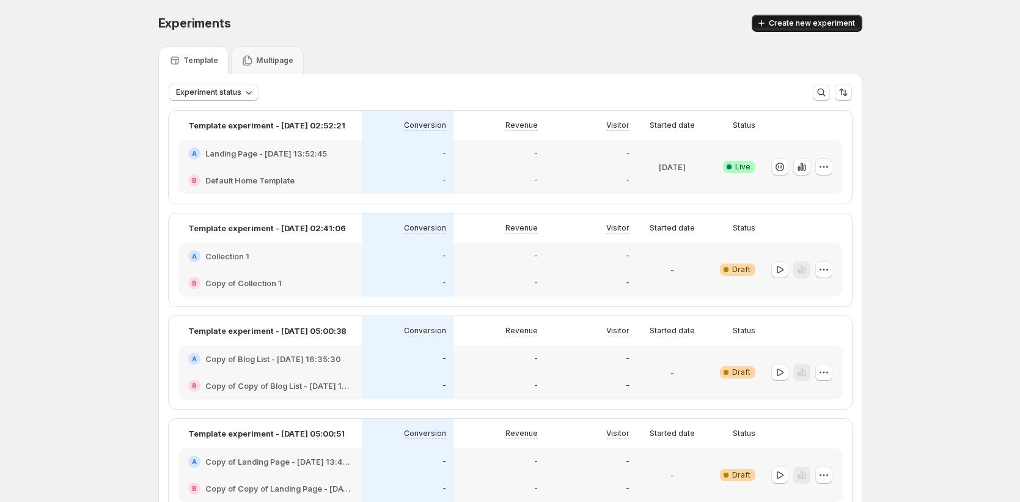
click at [783, 26] on span "Create new experiment" at bounding box center [811, 23] width 86 height 10
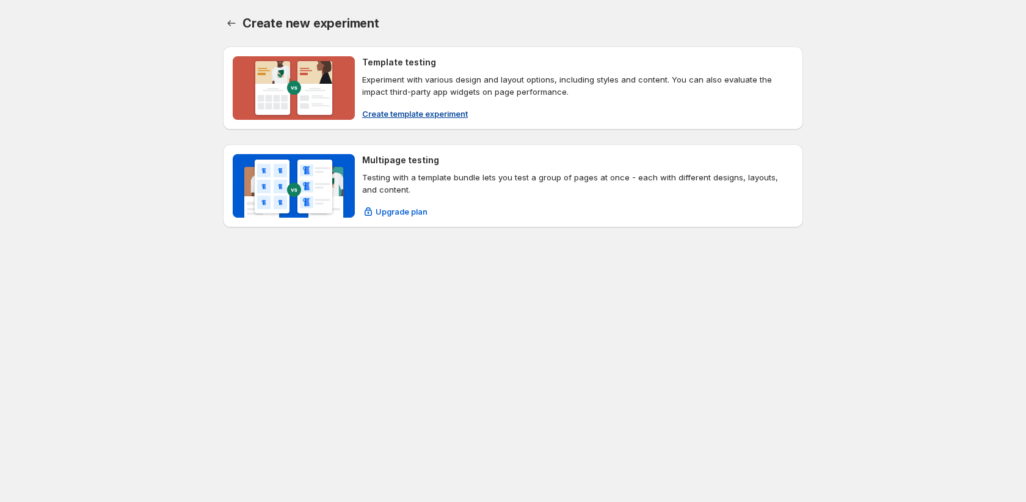
click at [453, 115] on span "Create template experiment" at bounding box center [415, 114] width 106 height 12
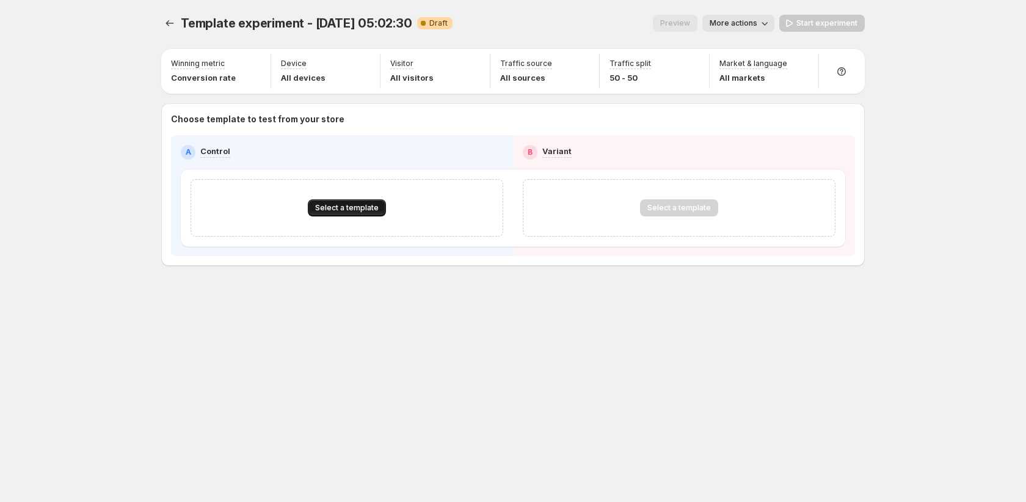
click at [362, 208] on span "Select a template" at bounding box center [347, 208] width 64 height 10
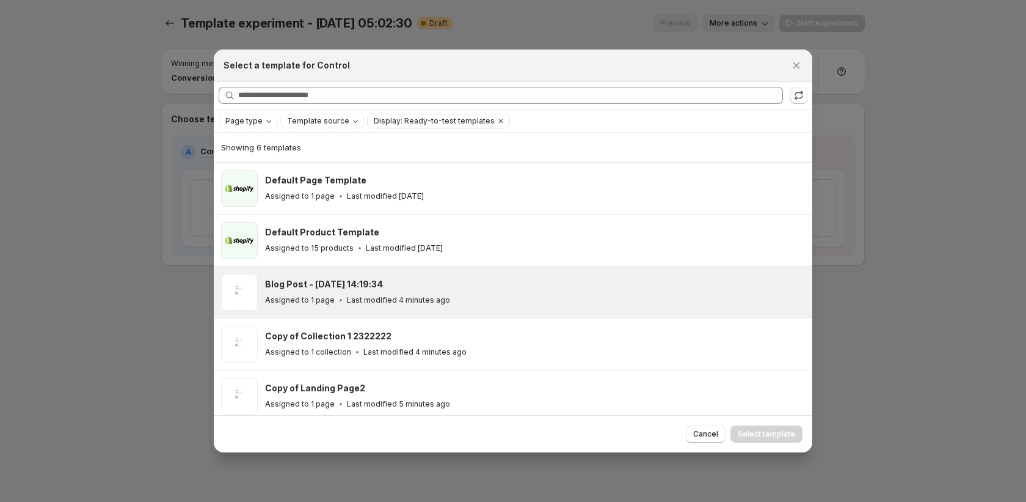
click at [361, 295] on p "Last modified 4 minutes ago" at bounding box center [398, 300] width 103 height 10
click at [769, 441] on button "Select template" at bounding box center [767, 433] width 72 height 17
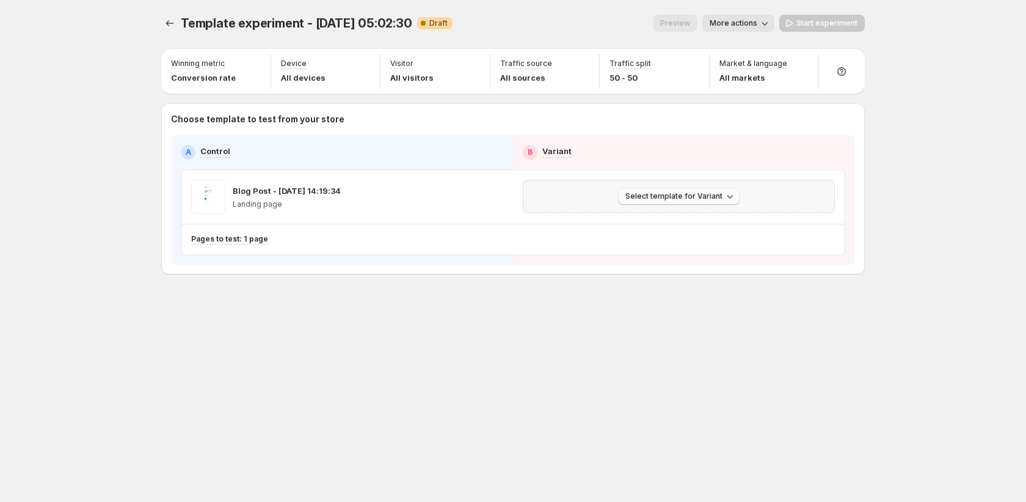
click at [707, 190] on button "Select template for Variant" at bounding box center [679, 196] width 122 height 17
click at [691, 238] on span "Create Variant based on Control" at bounding box center [681, 243] width 125 height 10
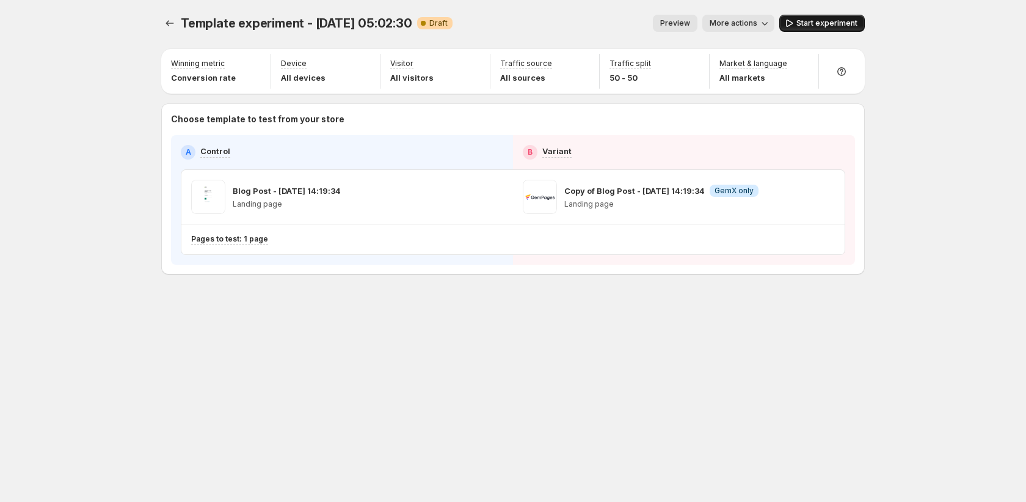
click at [825, 27] on span "Start experiment" at bounding box center [827, 23] width 61 height 10
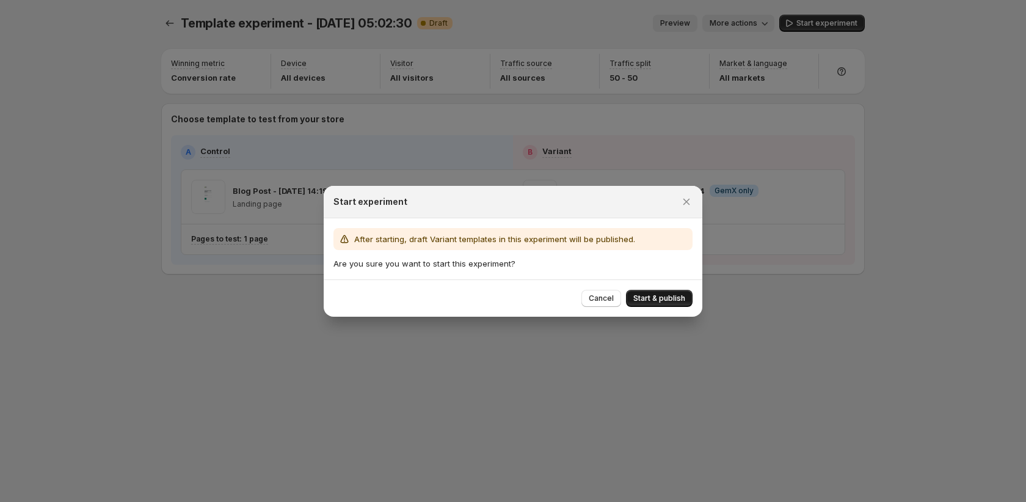
click at [666, 296] on span "Start & publish" at bounding box center [659, 298] width 52 height 10
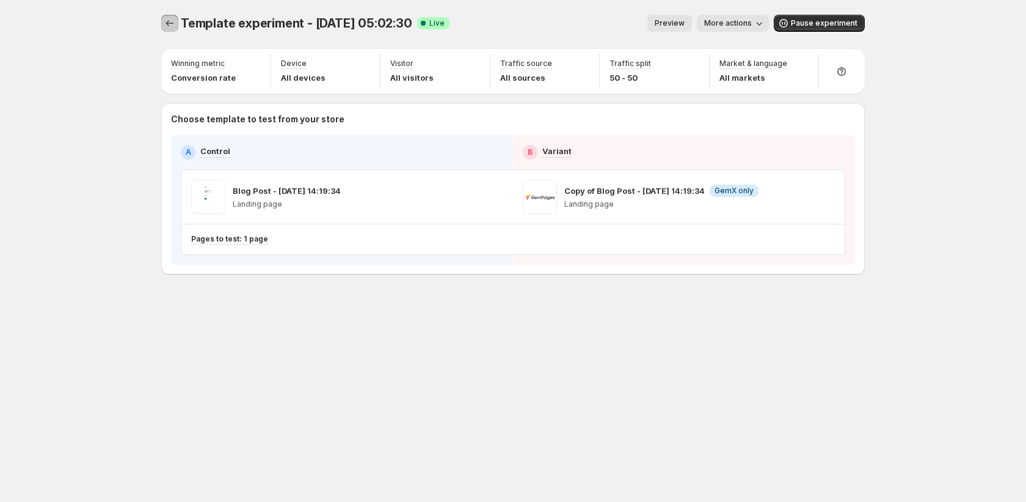
click at [162, 26] on button "Experiments" at bounding box center [169, 23] width 17 height 17
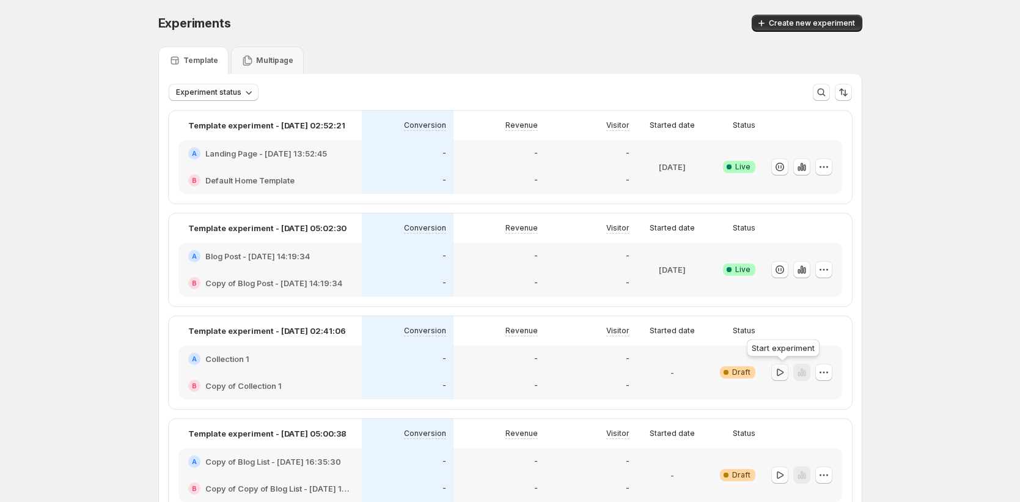
click at [786, 371] on icon "button" at bounding box center [779, 372] width 12 height 12
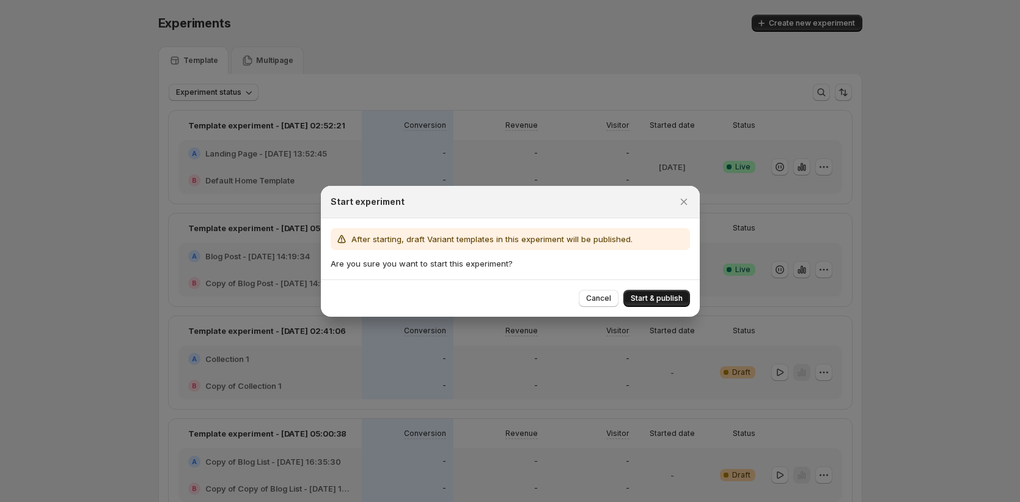
click at [675, 298] on span "Start & publish" at bounding box center [656, 298] width 52 height 10
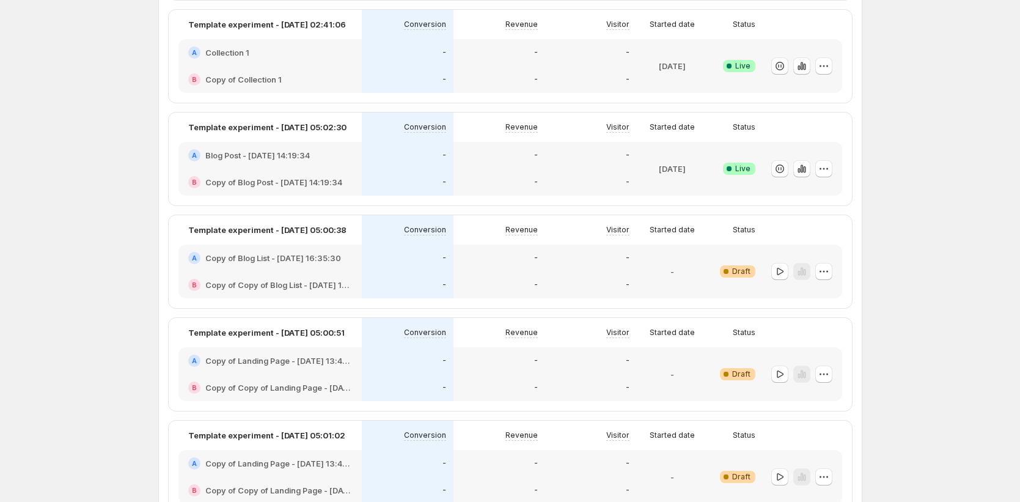
scroll to position [101, 0]
click at [784, 371] on icon "button" at bounding box center [779, 374] width 12 height 12
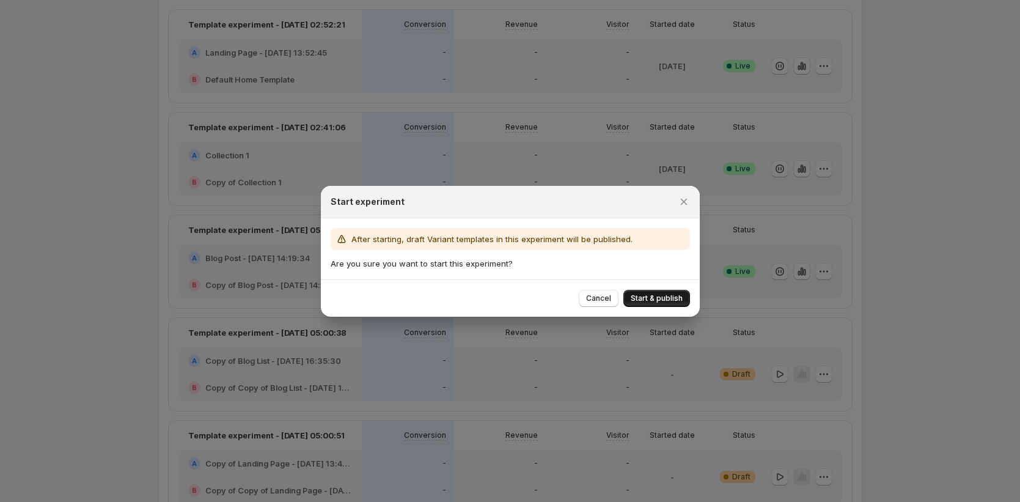
click at [677, 305] on button "Start & publish" at bounding box center [656, 298] width 67 height 17
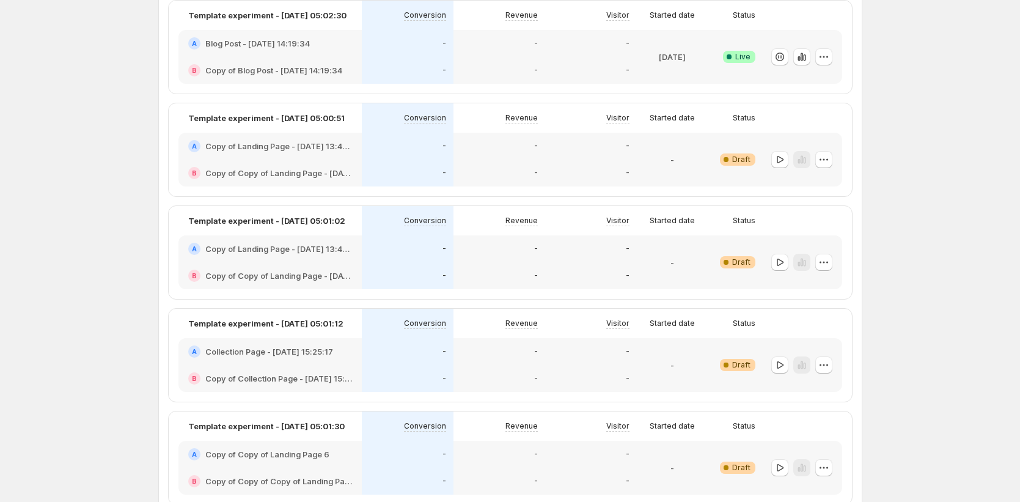
scroll to position [556, 0]
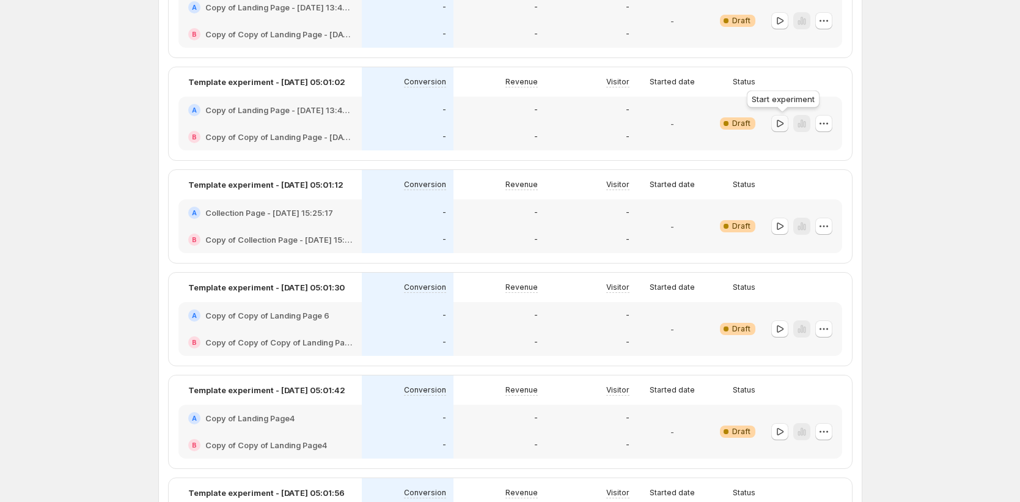
click at [782, 121] on icon "button" at bounding box center [779, 123] width 12 height 12
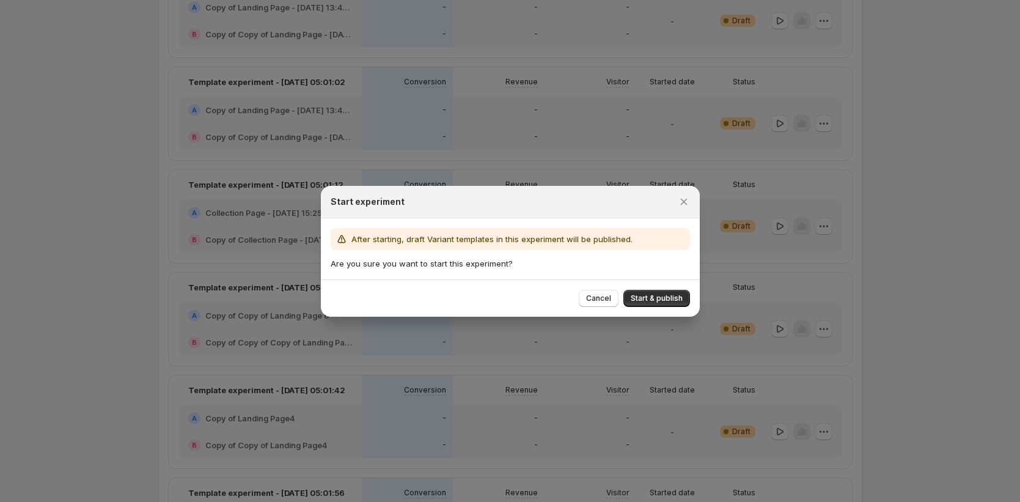
click at [642, 282] on div "Cancel Start & publish" at bounding box center [510, 297] width 379 height 37
click at [643, 293] on span "Start & publish" at bounding box center [656, 298] width 52 height 10
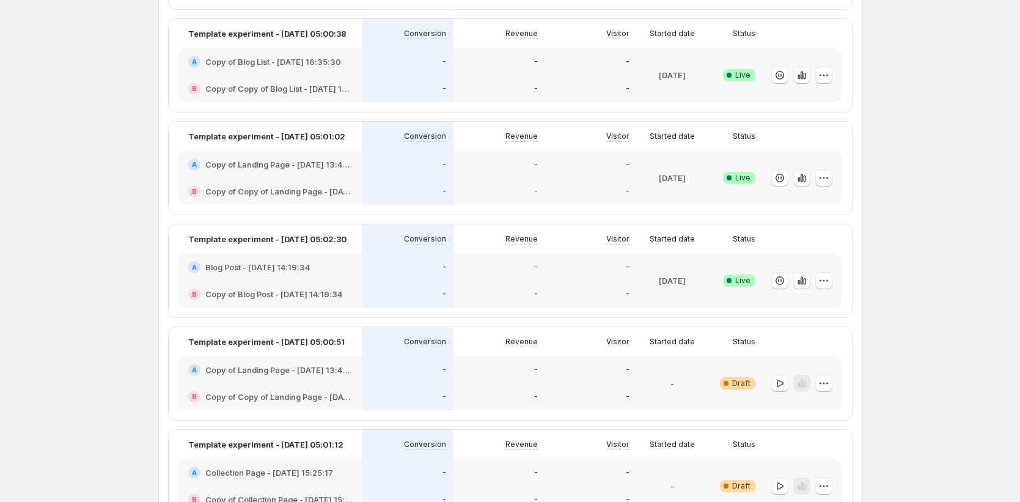
scroll to position [297, 0]
click at [786, 388] on button "button" at bounding box center [779, 382] width 17 height 17
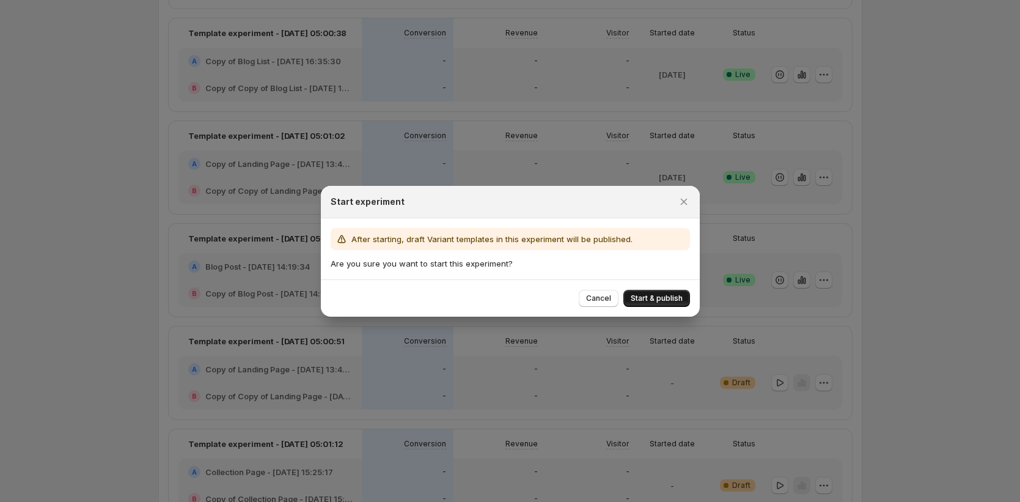
click at [669, 303] on button "Start & publish" at bounding box center [656, 298] width 67 height 17
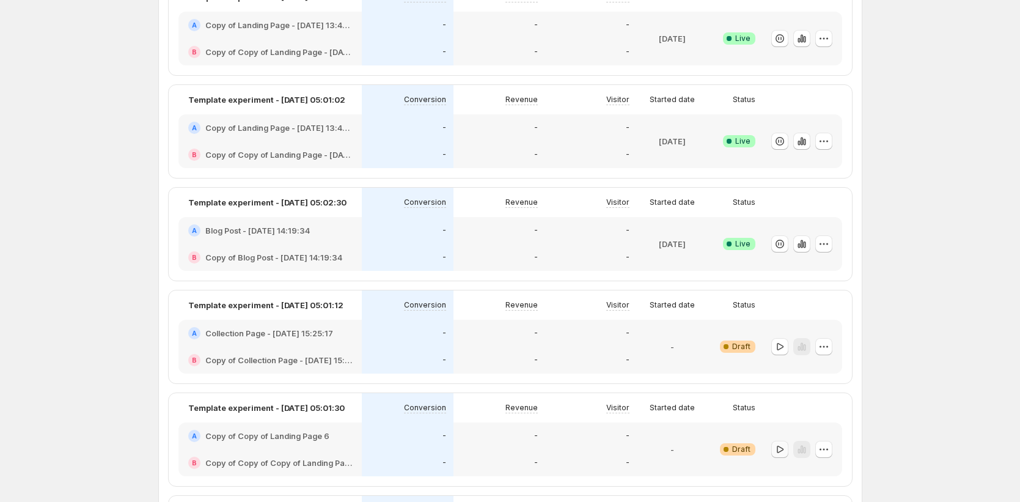
scroll to position [514, 0]
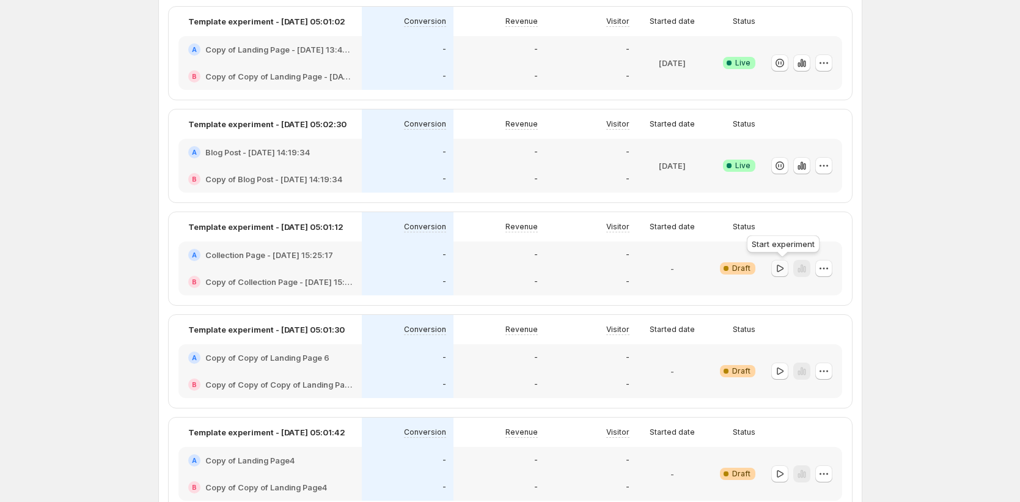
click at [783, 268] on icon "button" at bounding box center [779, 268] width 12 height 12
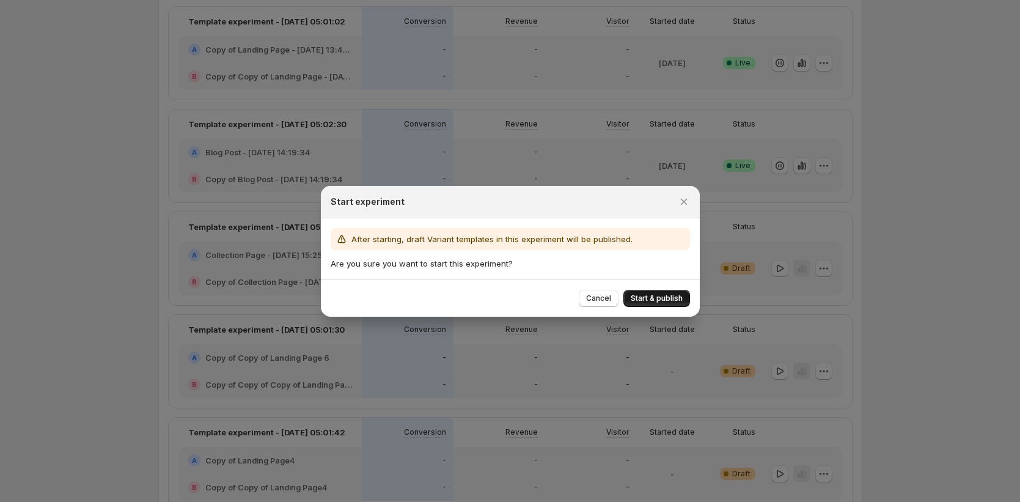
click at [651, 298] on span "Start & publish" at bounding box center [656, 298] width 52 height 10
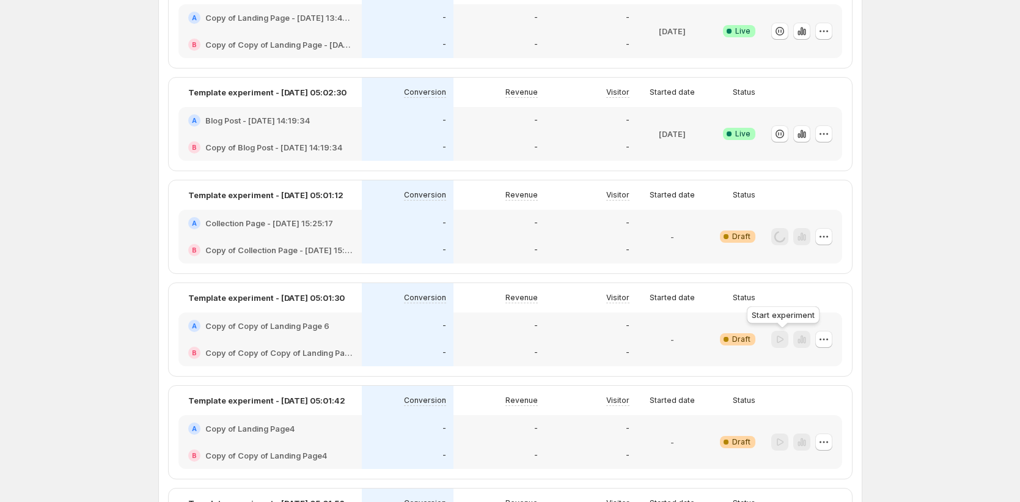
scroll to position [546, 0]
click at [786, 338] on icon "button" at bounding box center [779, 339] width 12 height 12
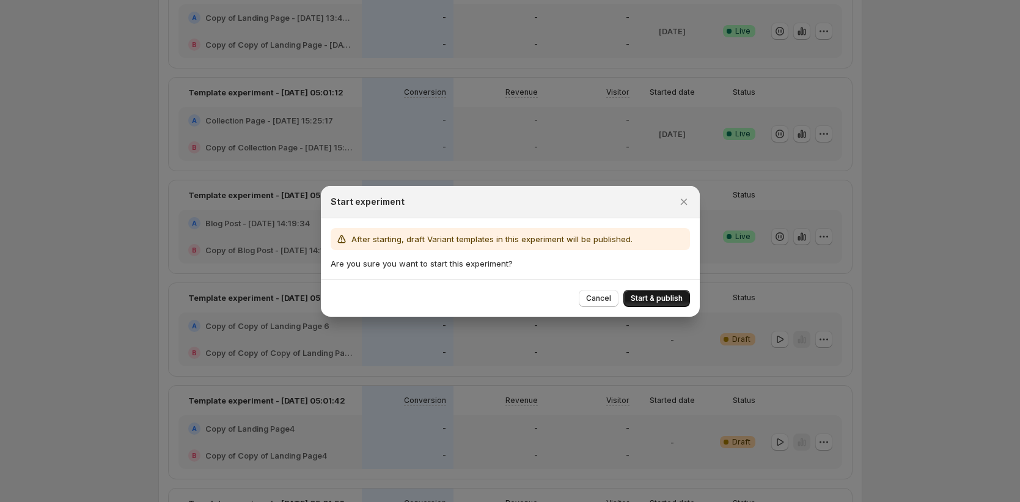
click at [642, 296] on span "Start & publish" at bounding box center [656, 298] width 52 height 10
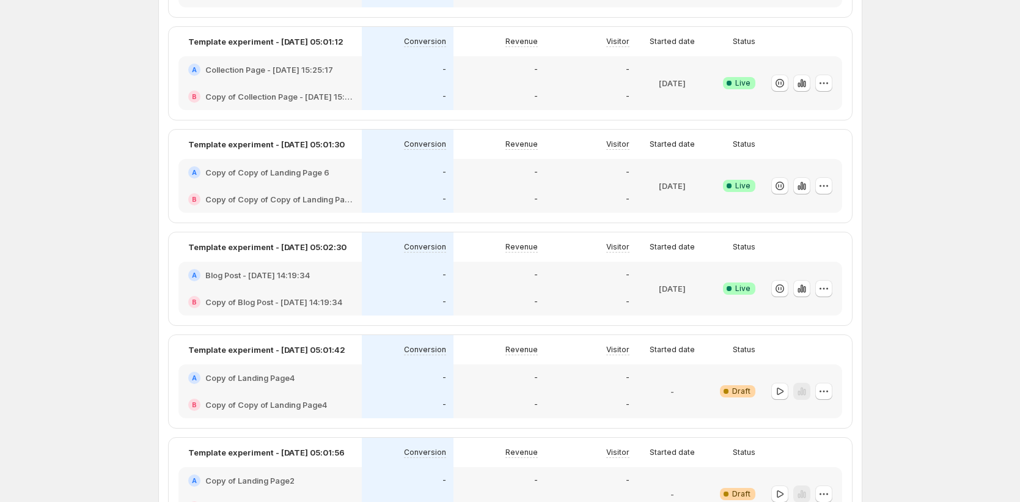
scroll to position [597, 0]
click at [780, 393] on icon "button" at bounding box center [779, 389] width 7 height 7
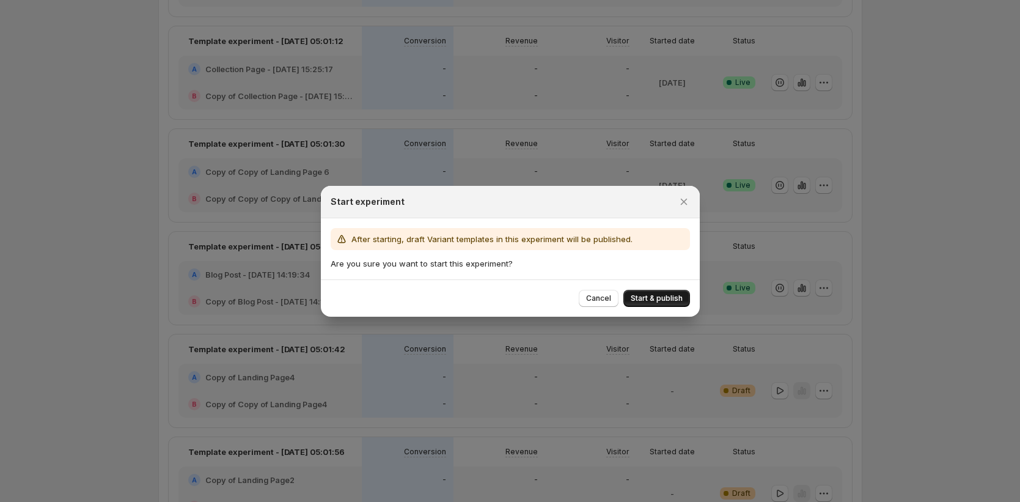
click at [658, 297] on span "Start & publish" at bounding box center [656, 298] width 52 height 10
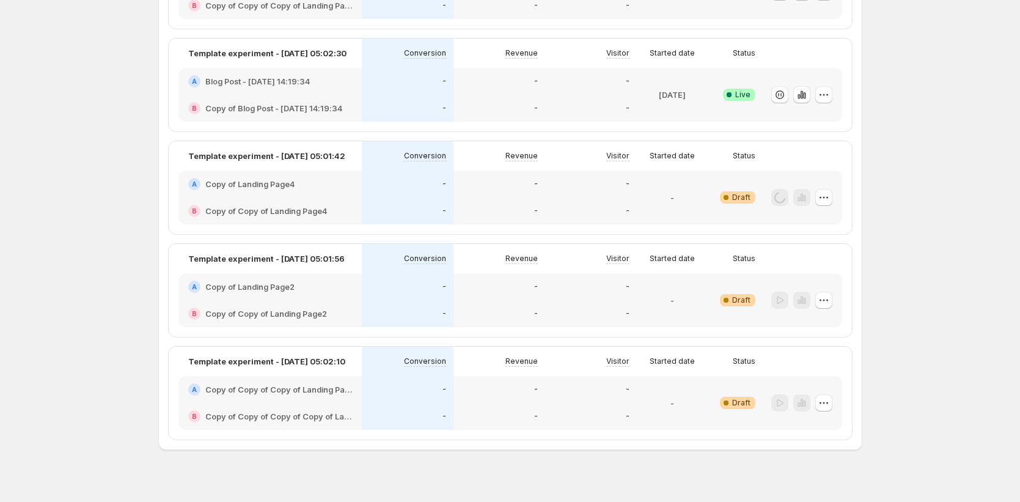
scroll to position [734, 0]
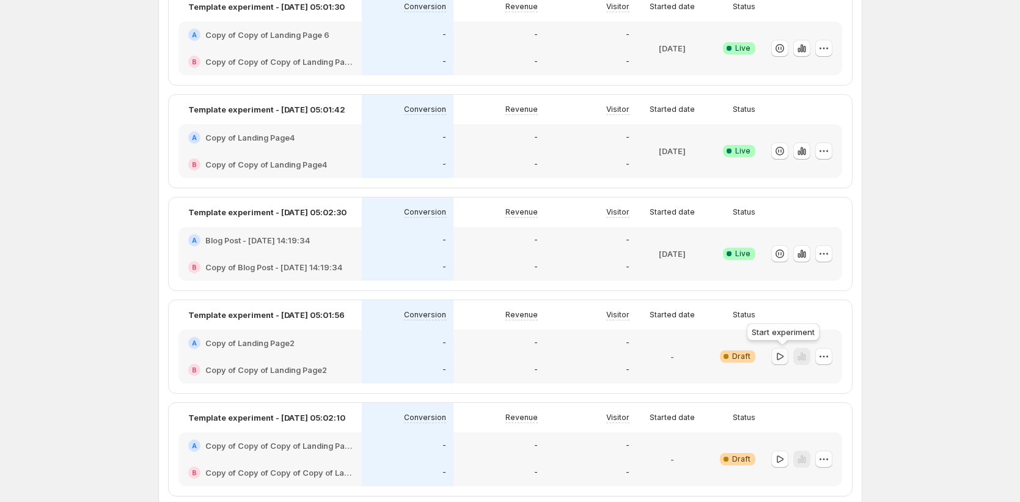
click at [784, 352] on icon "button" at bounding box center [779, 356] width 12 height 12
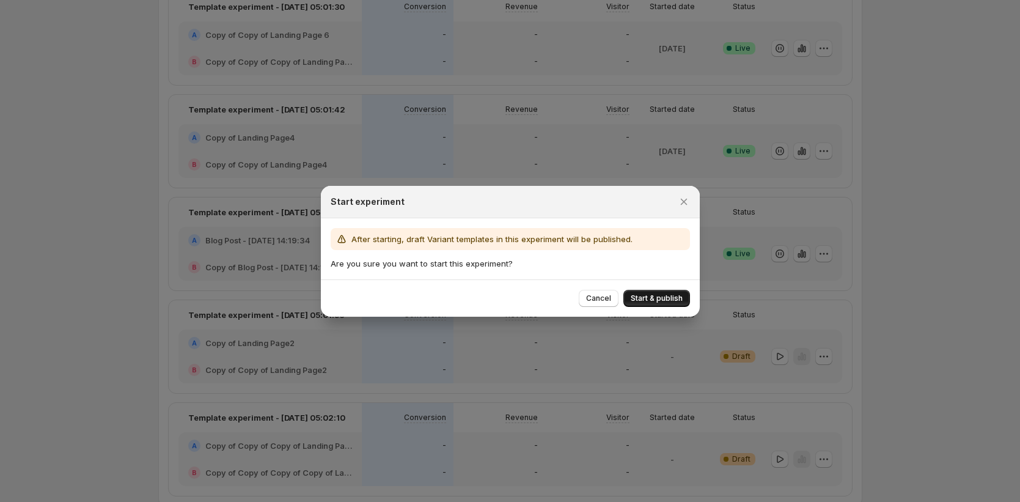
click at [671, 297] on span "Start & publish" at bounding box center [656, 298] width 52 height 10
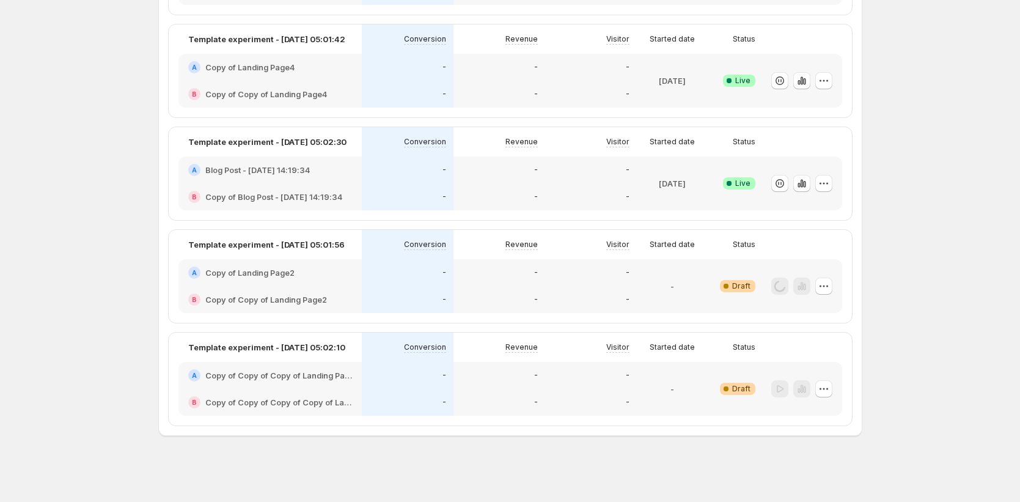
scroll to position [804, 0]
click at [780, 388] on icon "button" at bounding box center [779, 388] width 12 height 12
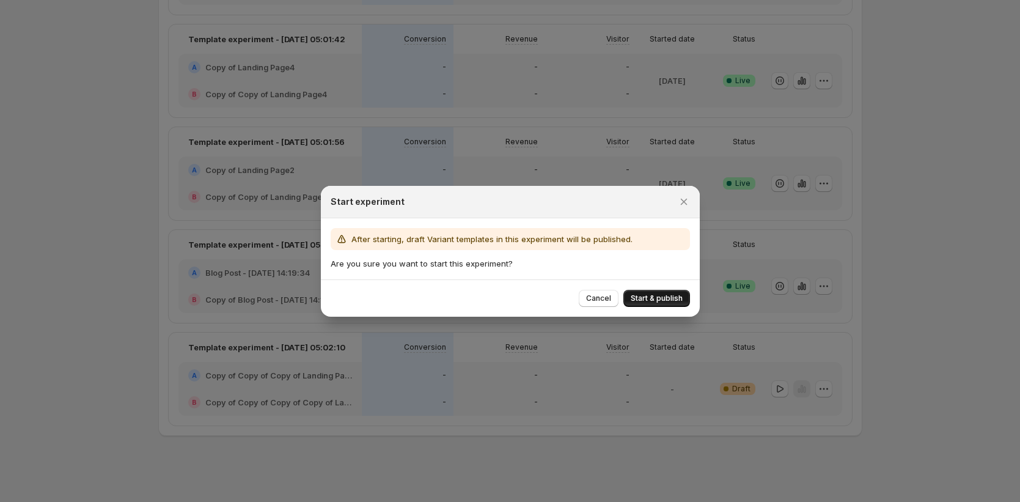
click at [662, 304] on button "Start & publish" at bounding box center [656, 298] width 67 height 17
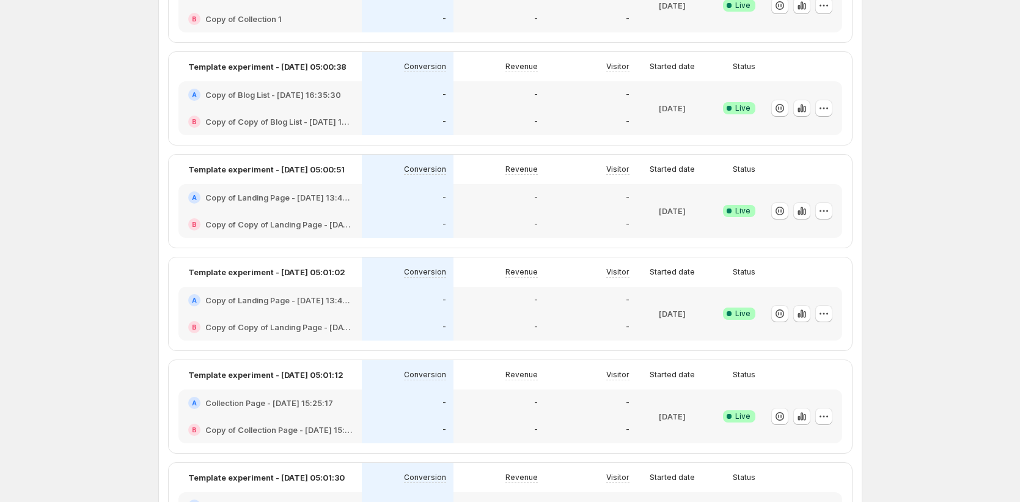
scroll to position [0, 0]
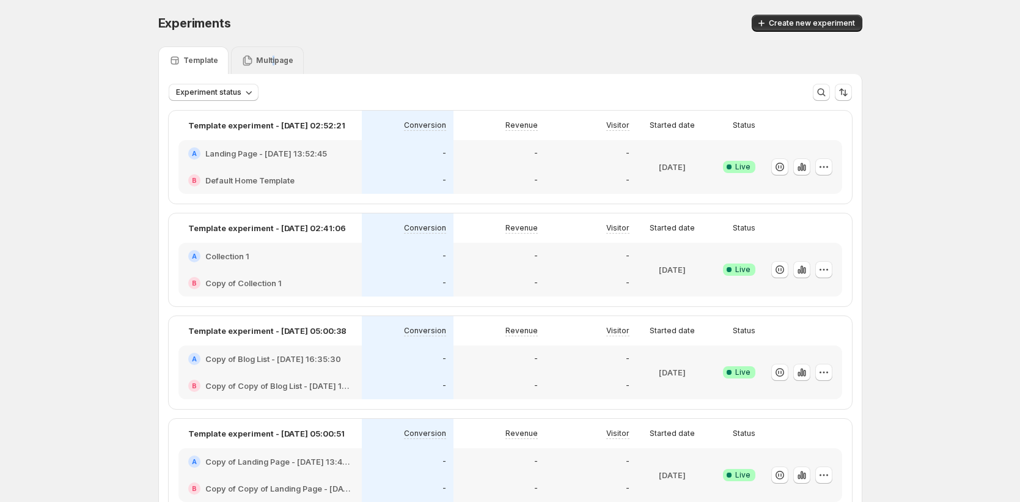
click at [274, 60] on p "Multipage" at bounding box center [274, 61] width 37 height 10
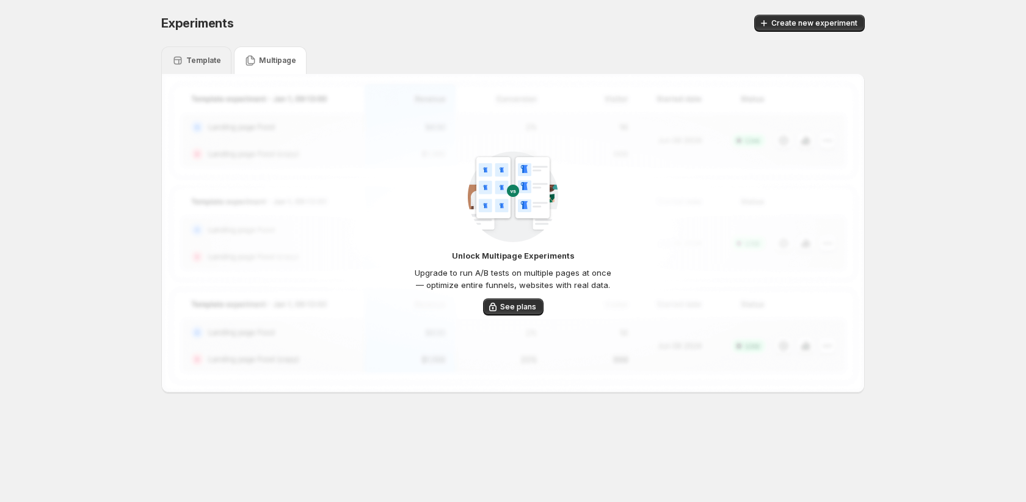
click at [196, 58] on p "Template" at bounding box center [203, 61] width 35 height 10
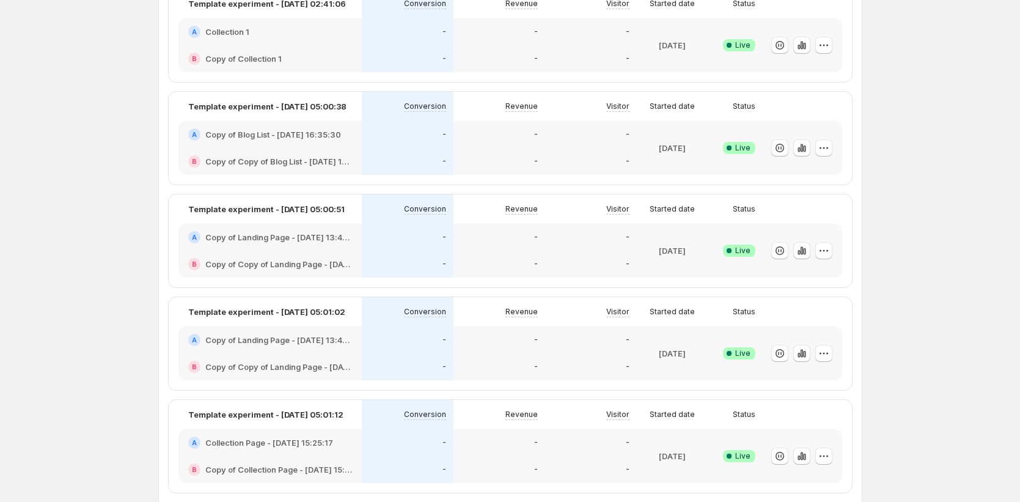
scroll to position [804, 0]
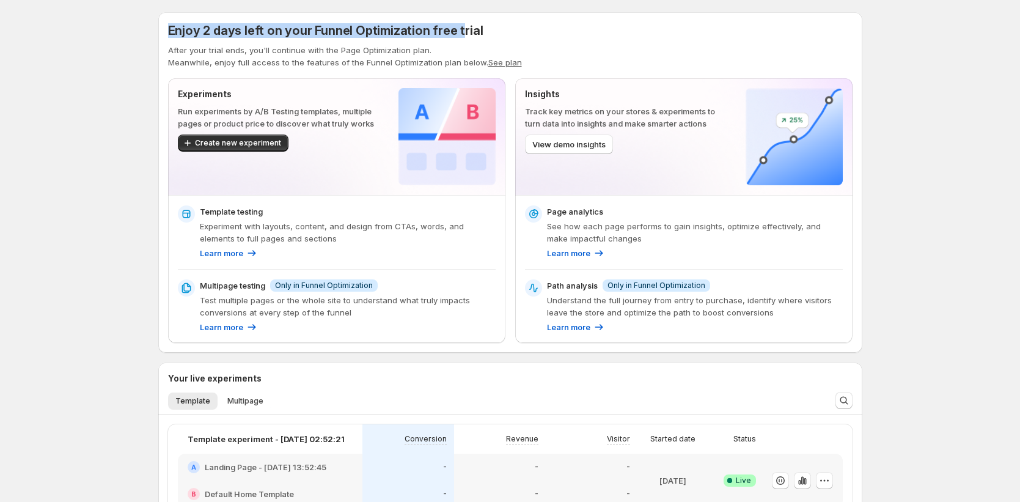
drag, startPoint x: 172, startPoint y: 32, endPoint x: 458, endPoint y: 30, distance: 285.3
click at [458, 30] on span "Enjoy 2 days left on your Funnel Optimization free trial" at bounding box center [325, 30] width 315 height 15
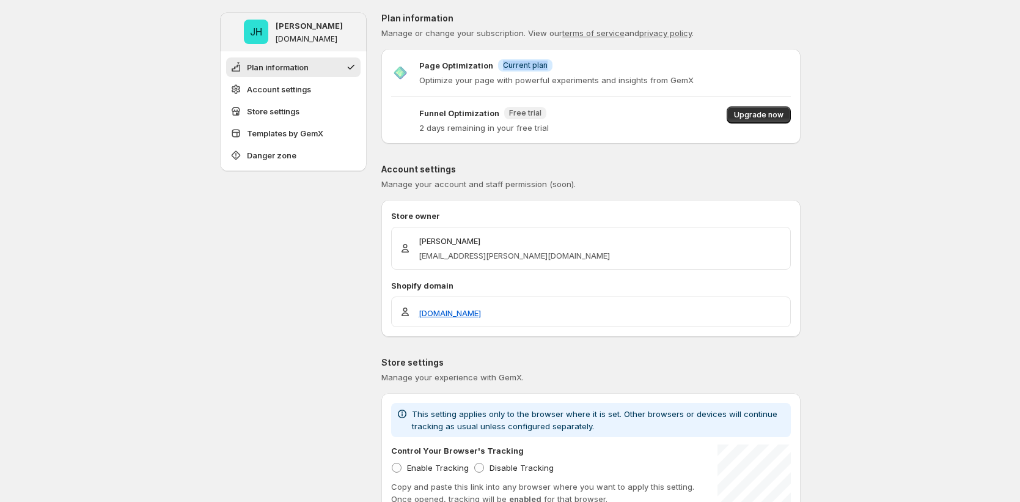
drag, startPoint x: 491, startPoint y: 68, endPoint x: 560, endPoint y: 61, distance: 68.7
click at [560, 61] on div "Page Optimization Info Current plan" at bounding box center [556, 65] width 274 height 13
click at [608, 112] on div "Funnel Optimization New Free trial 2 days remaining in your free trial Upgrade …" at bounding box center [590, 119] width 399 height 27
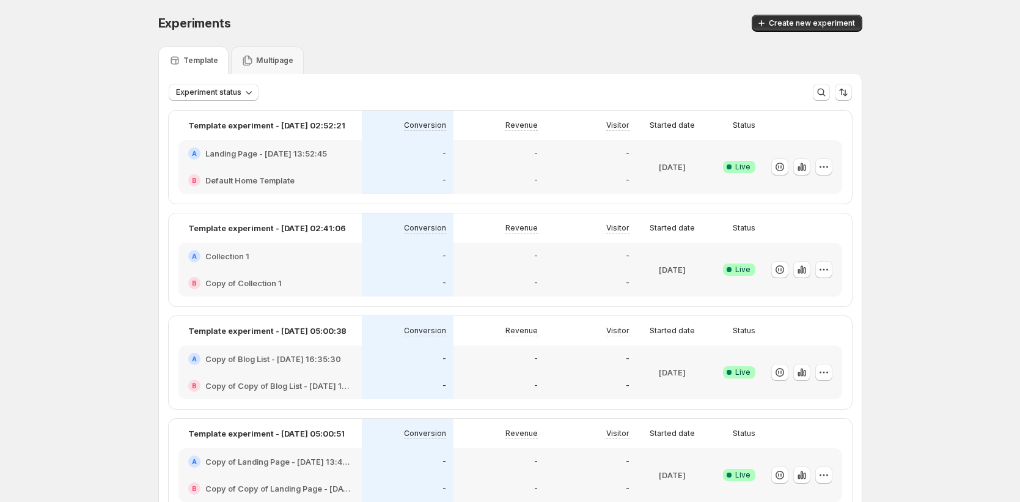
click at [357, 158] on div "A Landing Page - [DATE] 13:52:45" at bounding box center [269, 153] width 183 height 27
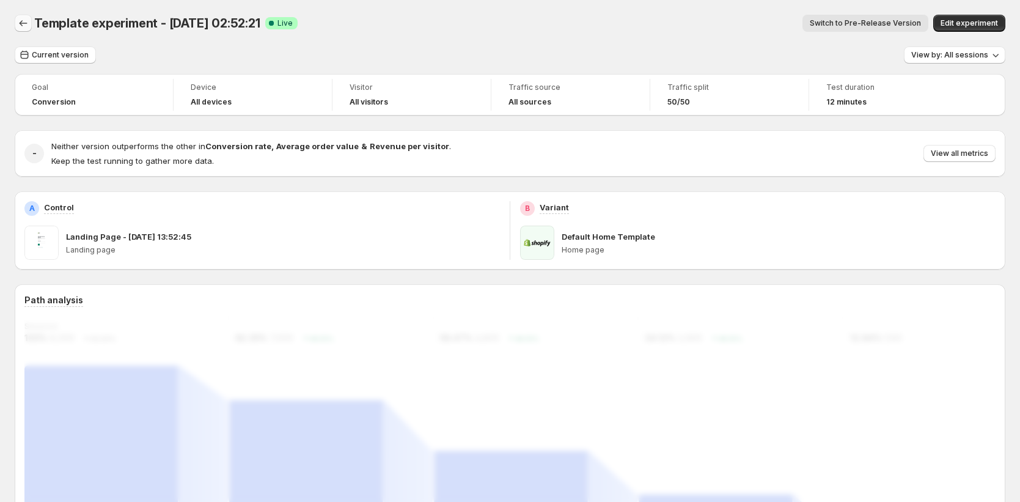
click at [15, 26] on button "Back" at bounding box center [23, 23] width 17 height 17
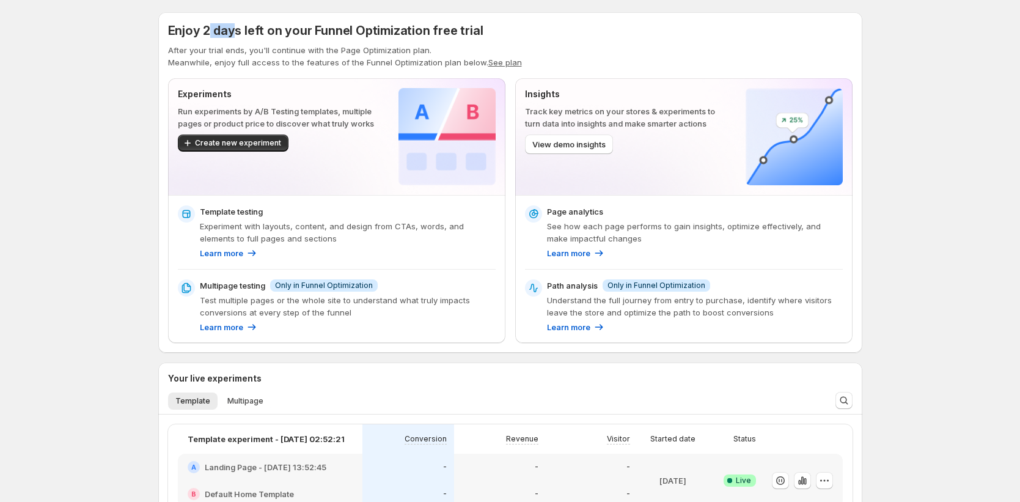
drag, startPoint x: 211, startPoint y: 29, endPoint x: 272, endPoint y: 35, distance: 61.4
click at [238, 29] on span "Enjoy 2 days left on your Funnel Optimization free trial" at bounding box center [325, 30] width 315 height 15
click at [253, 394] on button "Multipage" at bounding box center [245, 400] width 51 height 17
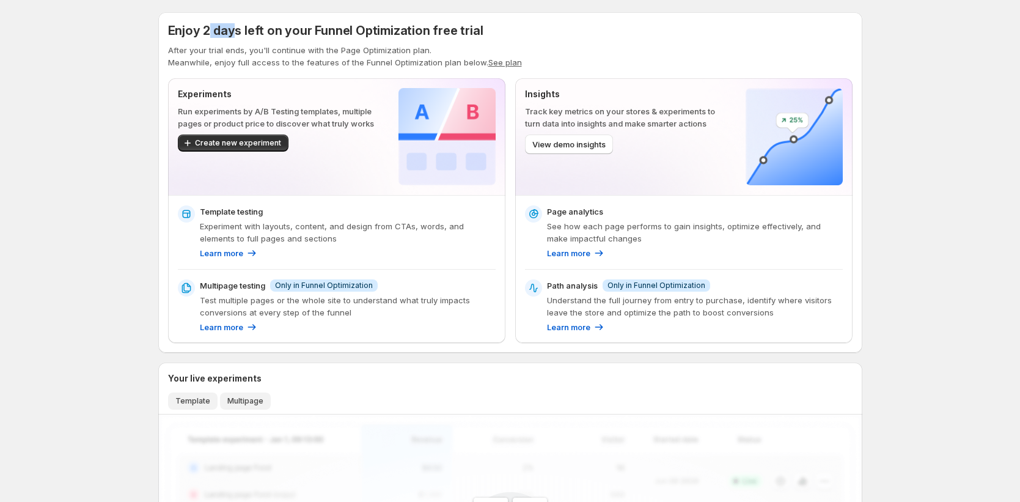
click at [191, 396] on span "Template" at bounding box center [192, 401] width 35 height 10
